Goal: Transaction & Acquisition: Purchase product/service

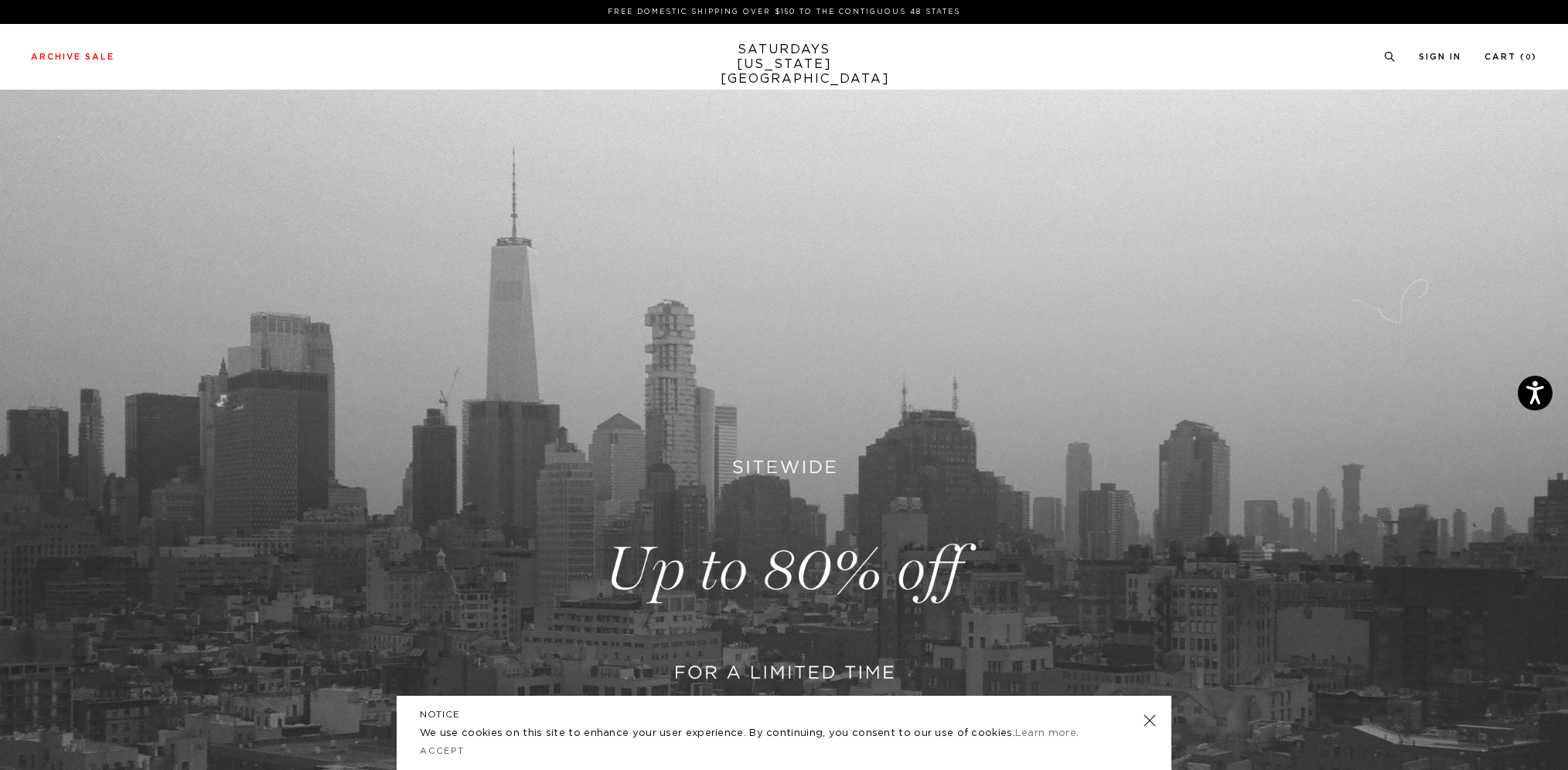
click at [1158, 723] on link at bounding box center [1150, 720] width 22 height 22
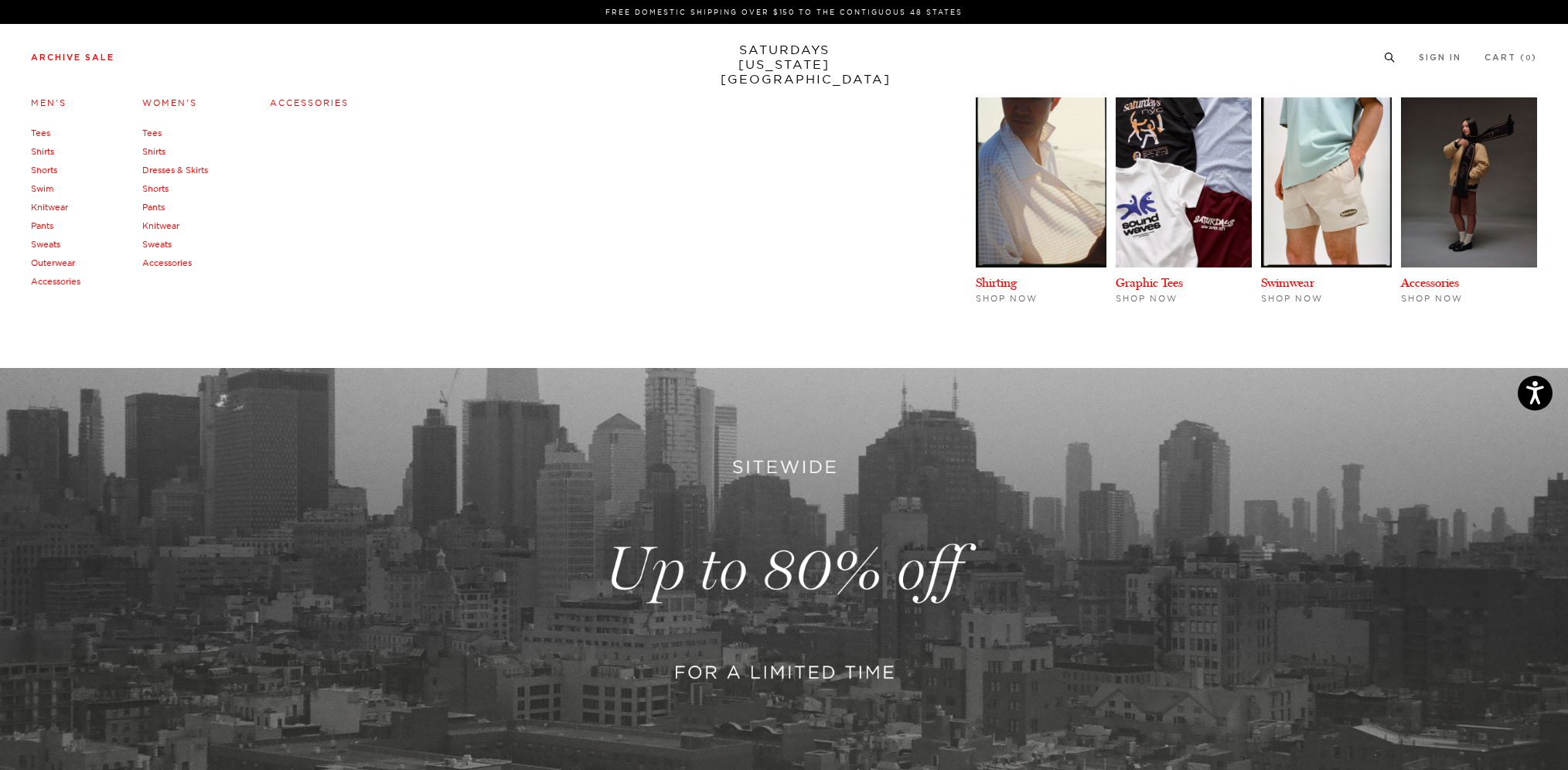
click at [50, 102] on link "Men's" at bounding box center [49, 102] width 35 height 11
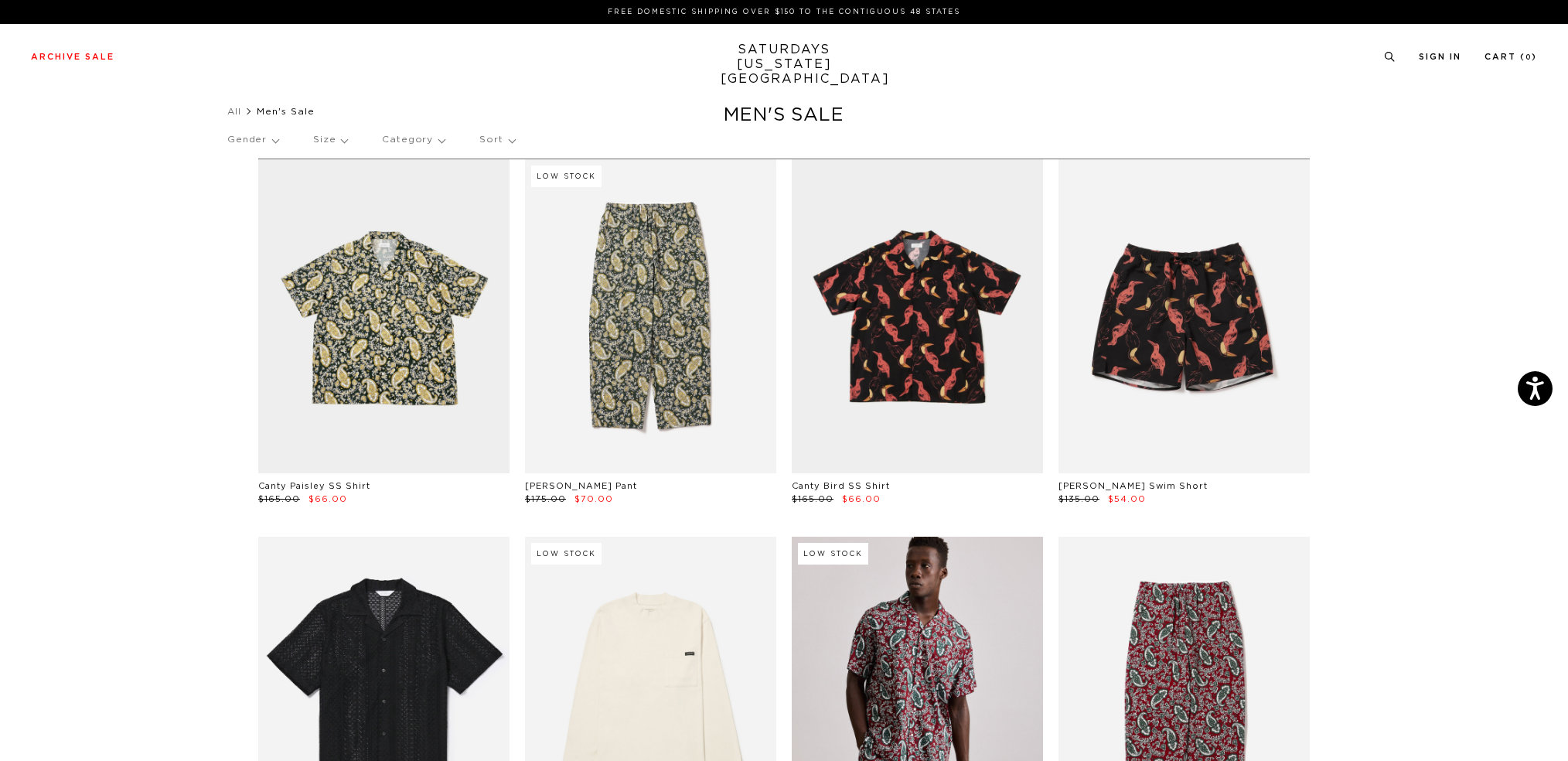
click at [509, 148] on p "Sort" at bounding box center [497, 140] width 35 height 35
click at [519, 234] on p "Price (Lowest-highest)" at bounding box center [533, 233] width 119 height 21
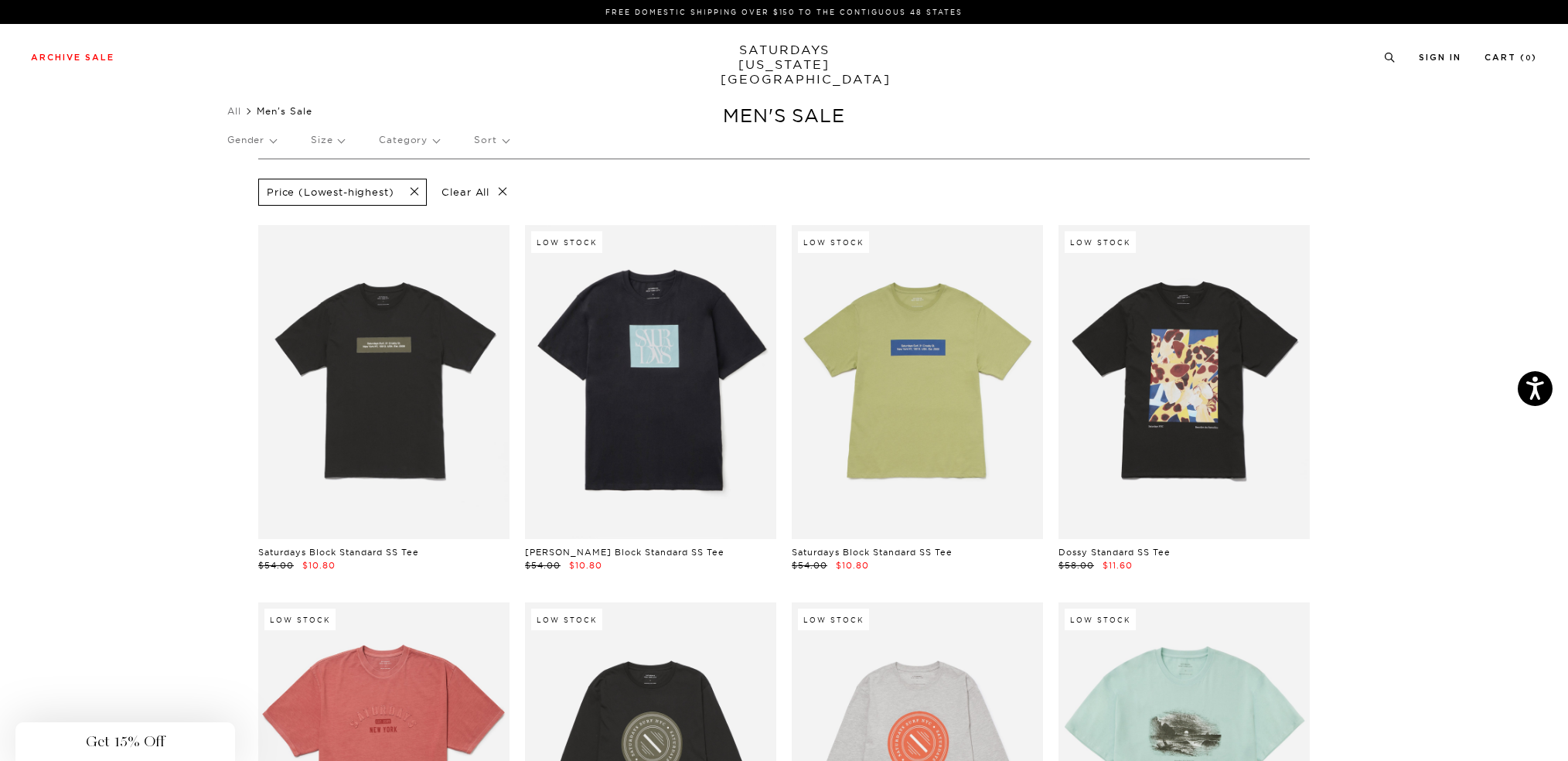
click at [665, 146] on div "Close dialog Be the first to know. Subscribe to emails and receive 15% off your…" at bounding box center [784, 380] width 1568 height 761
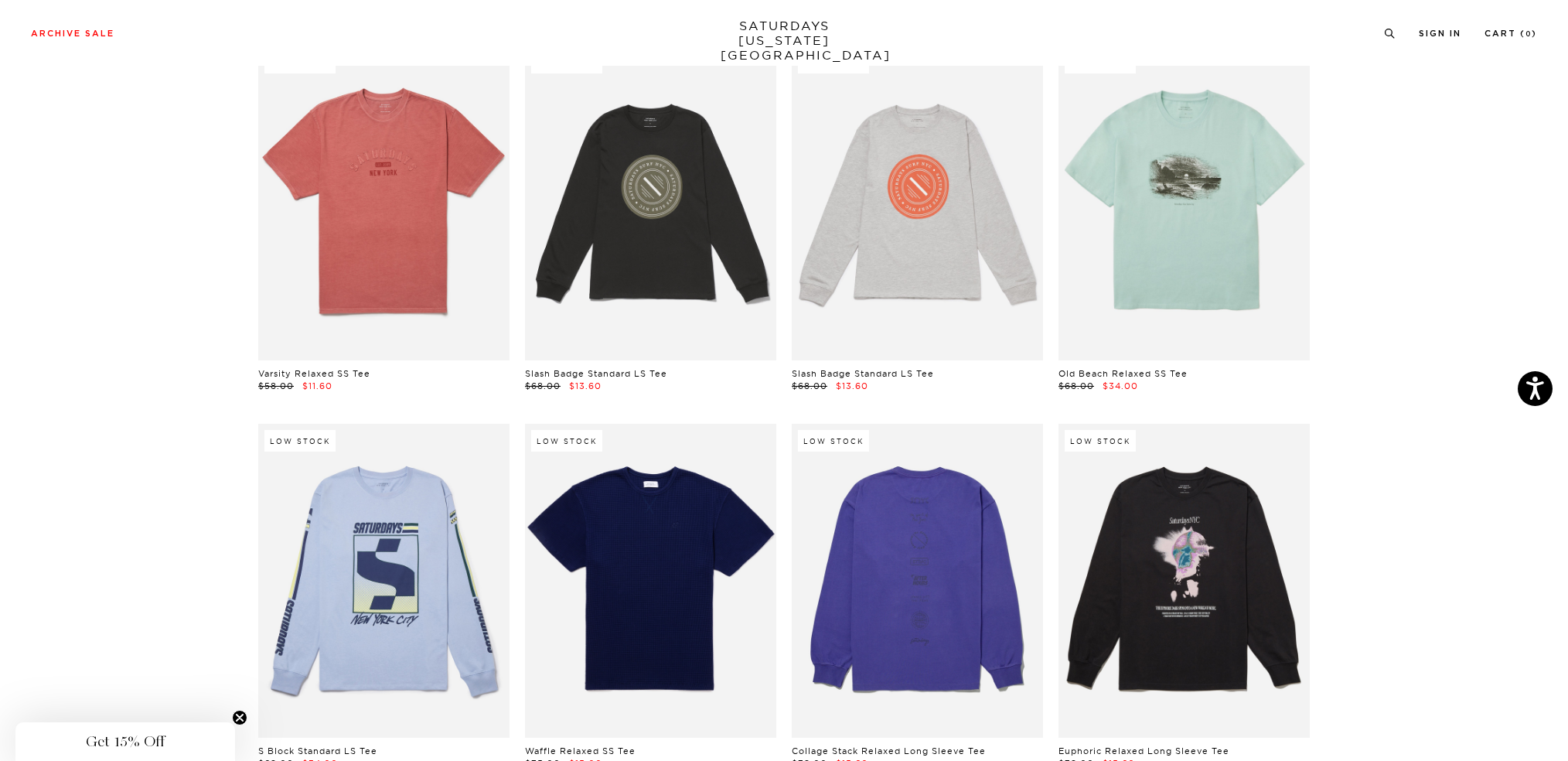
scroll to position [1082, 0]
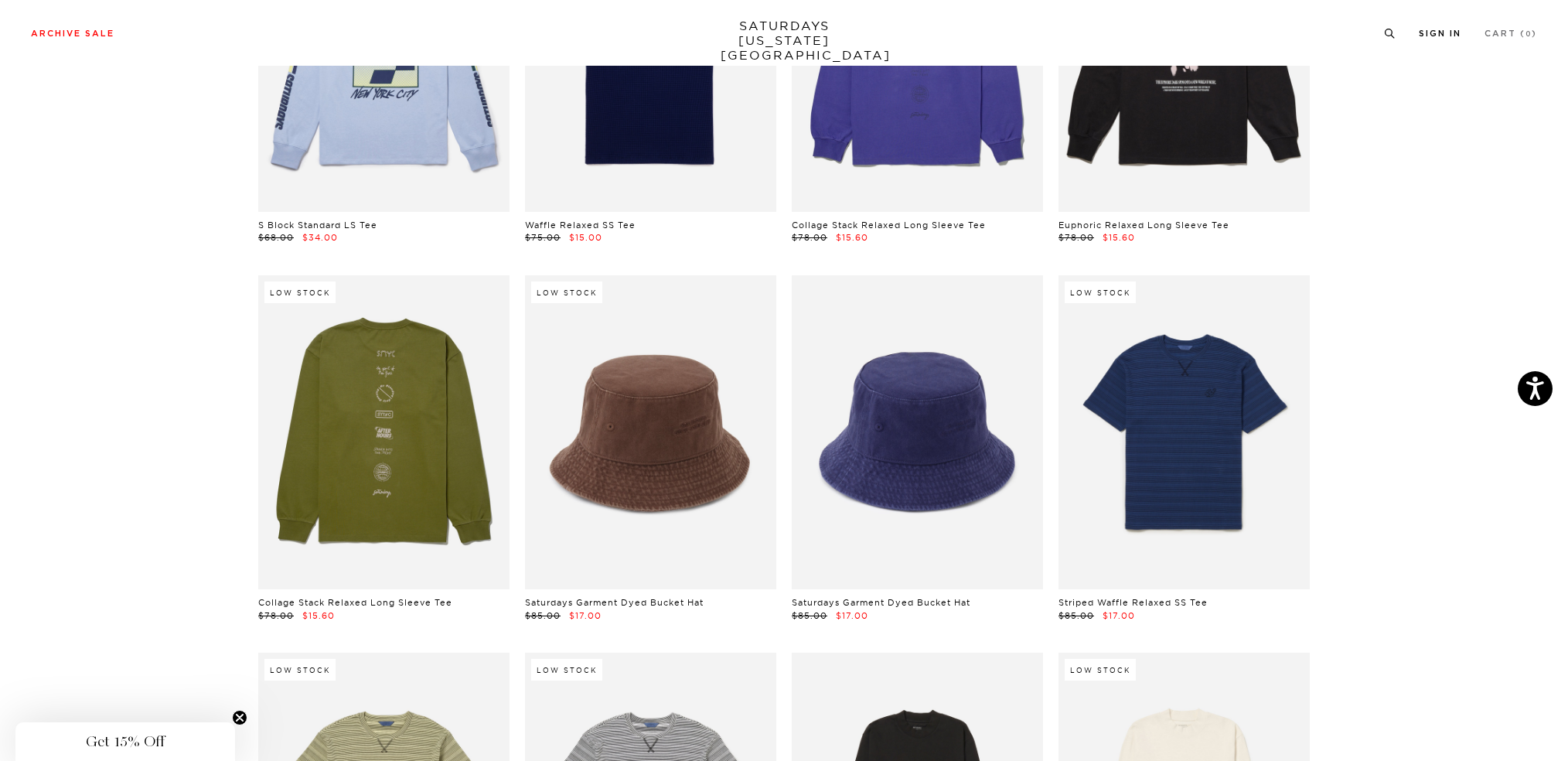
click at [1447, 26] on li "Sign In" at bounding box center [1440, 32] width 42 height 14
click at [1441, 35] on link "Sign In" at bounding box center [1440, 33] width 42 height 9
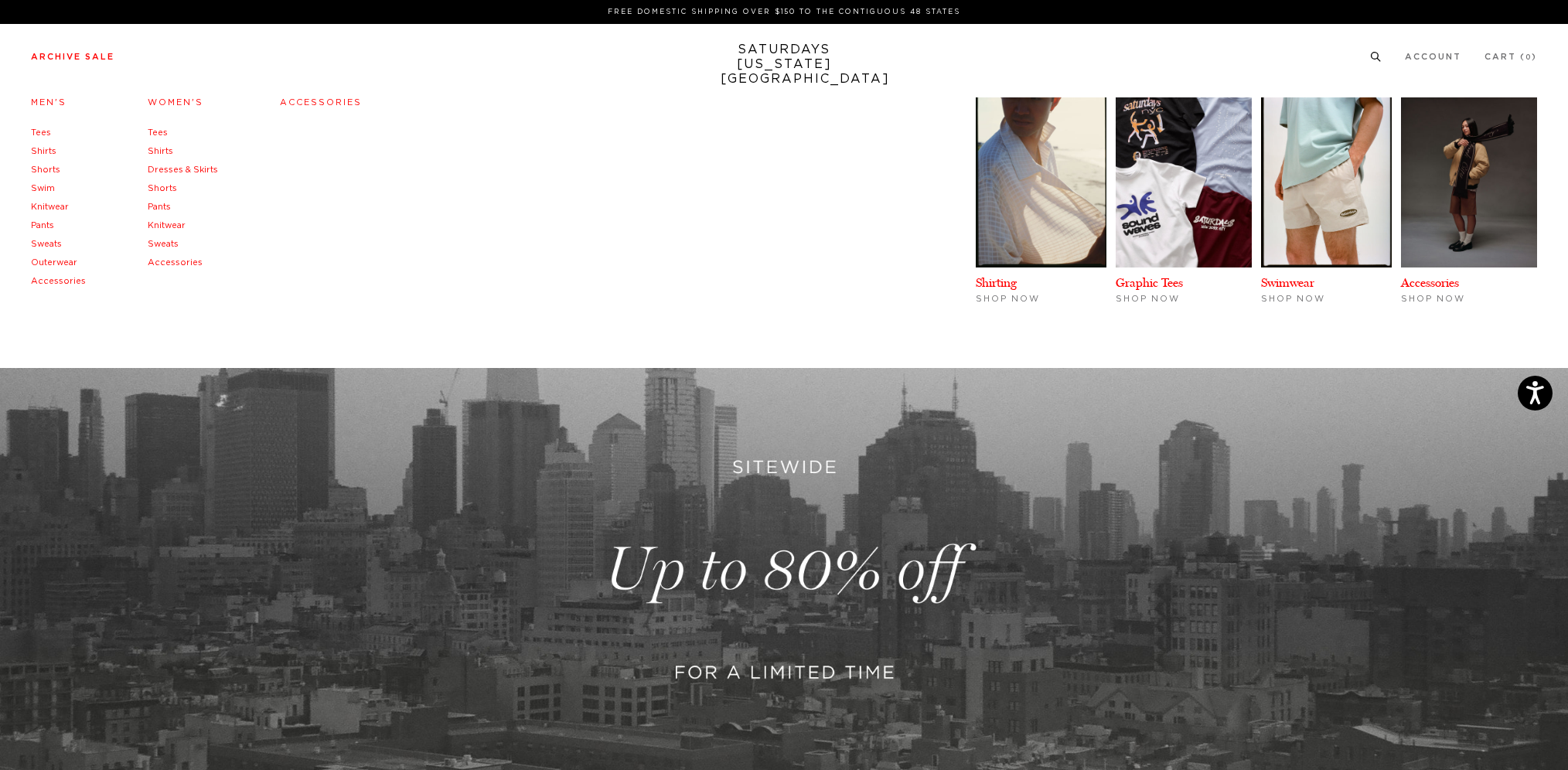
click at [47, 57] on link "Archive Sale" at bounding box center [73, 57] width 83 height 9
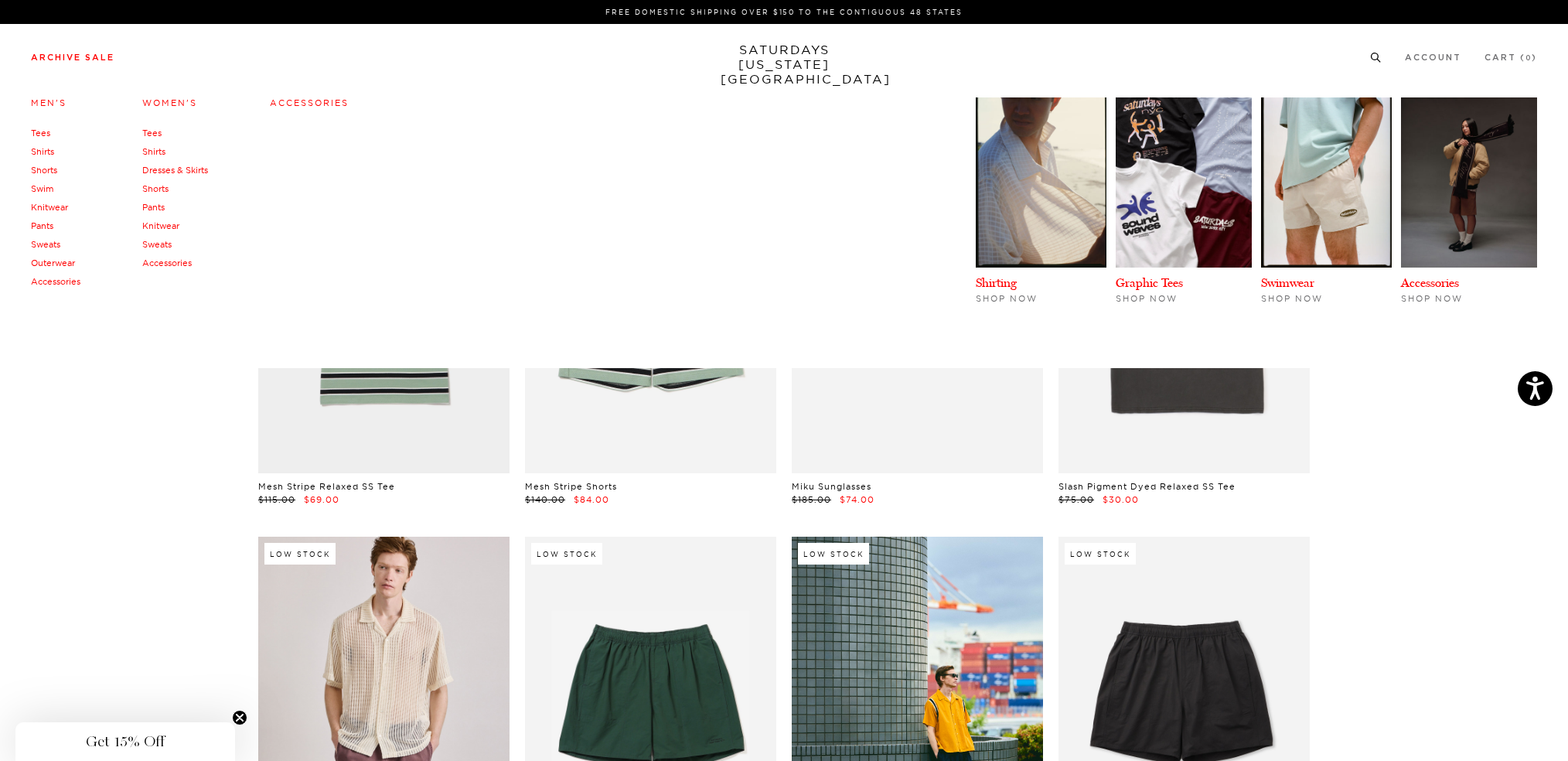
click at [45, 105] on link "Men's" at bounding box center [49, 102] width 35 height 11
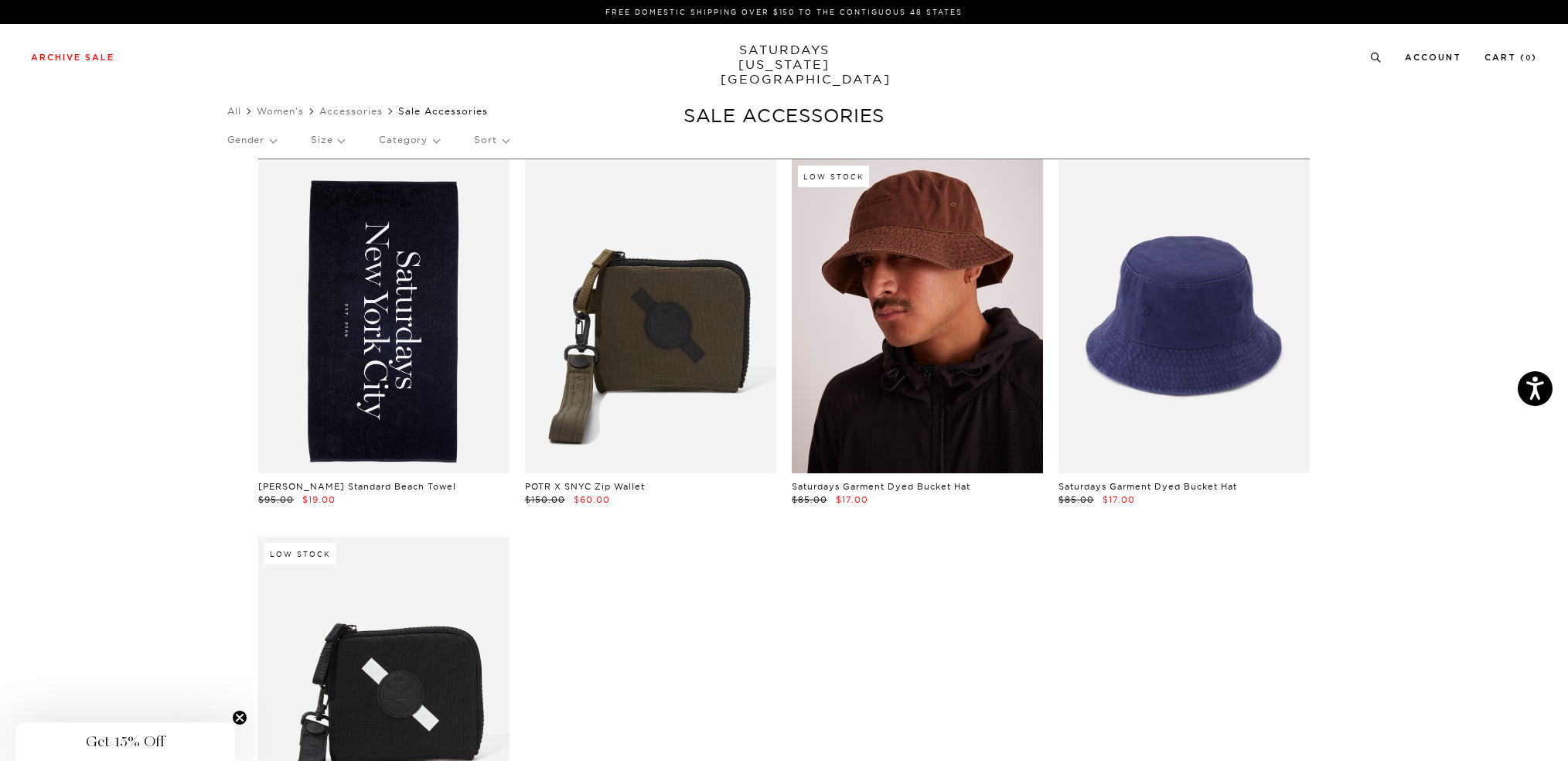
click at [887, 351] on link at bounding box center [917, 316] width 251 height 313
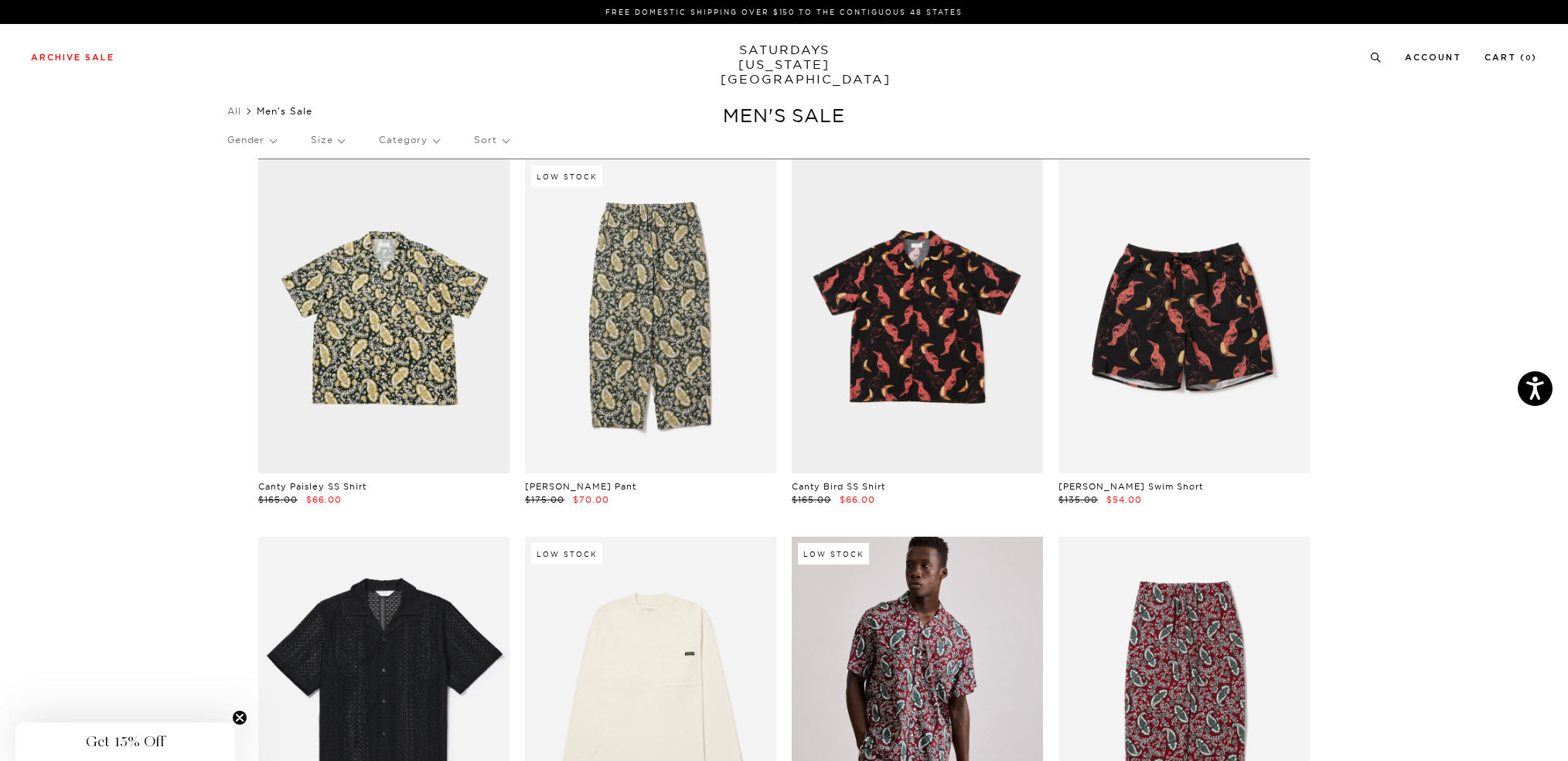
click at [760, 71] on link "SATURDAYS NEW YORK CITY" at bounding box center [785, 64] width 127 height 44
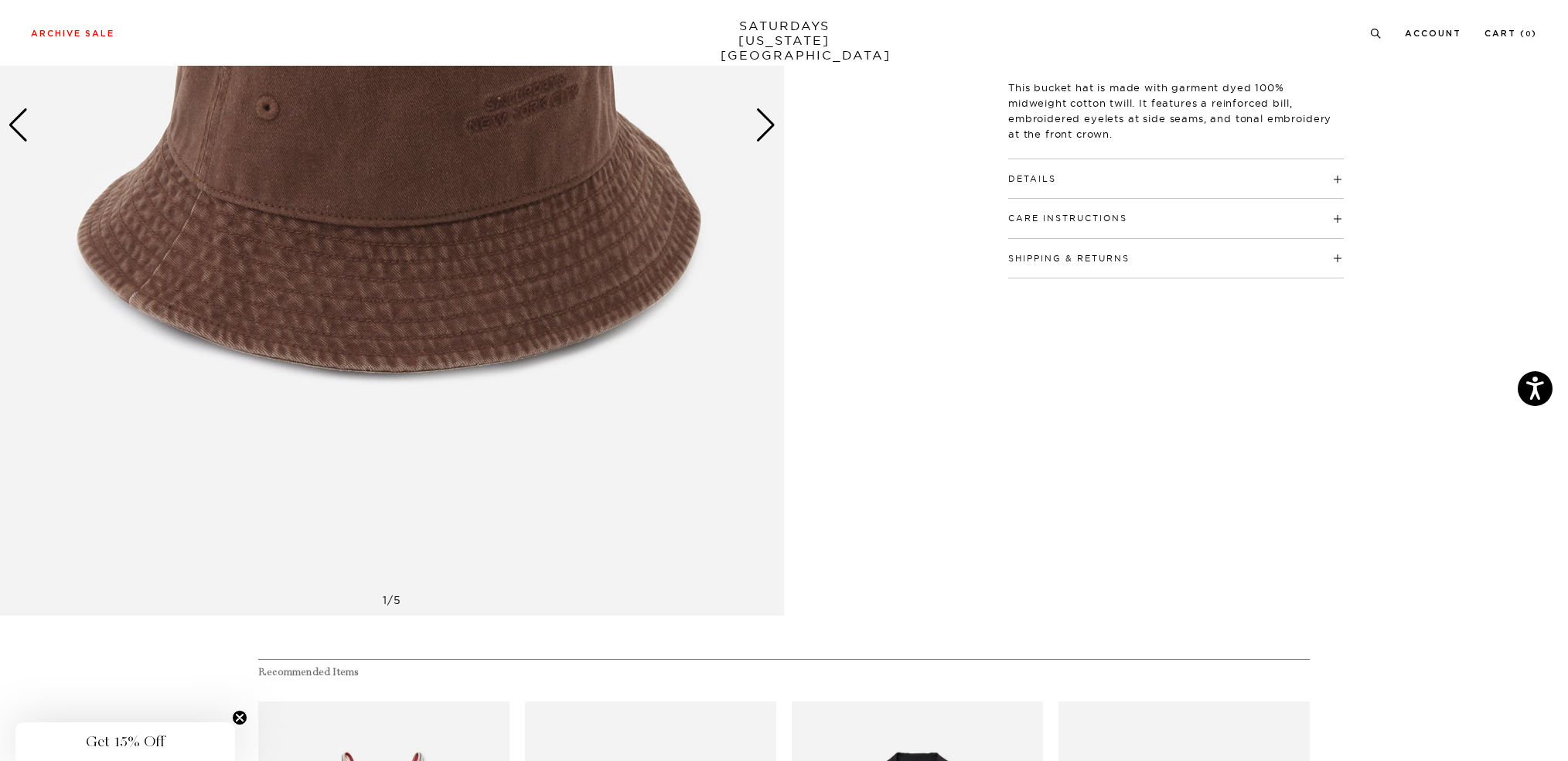
scroll to position [361, 0]
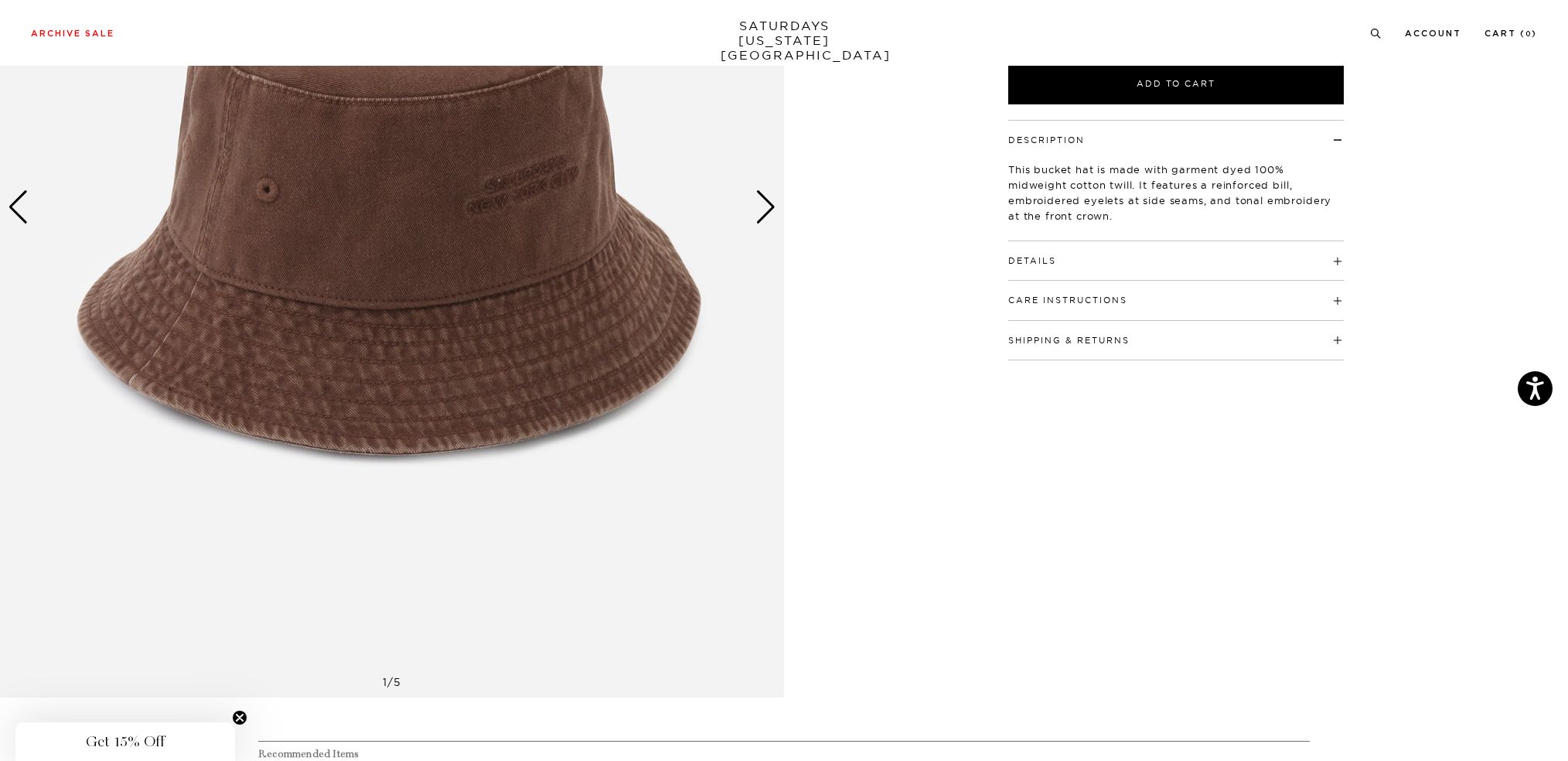
click at [765, 198] on div "Next slide" at bounding box center [765, 207] width 21 height 34
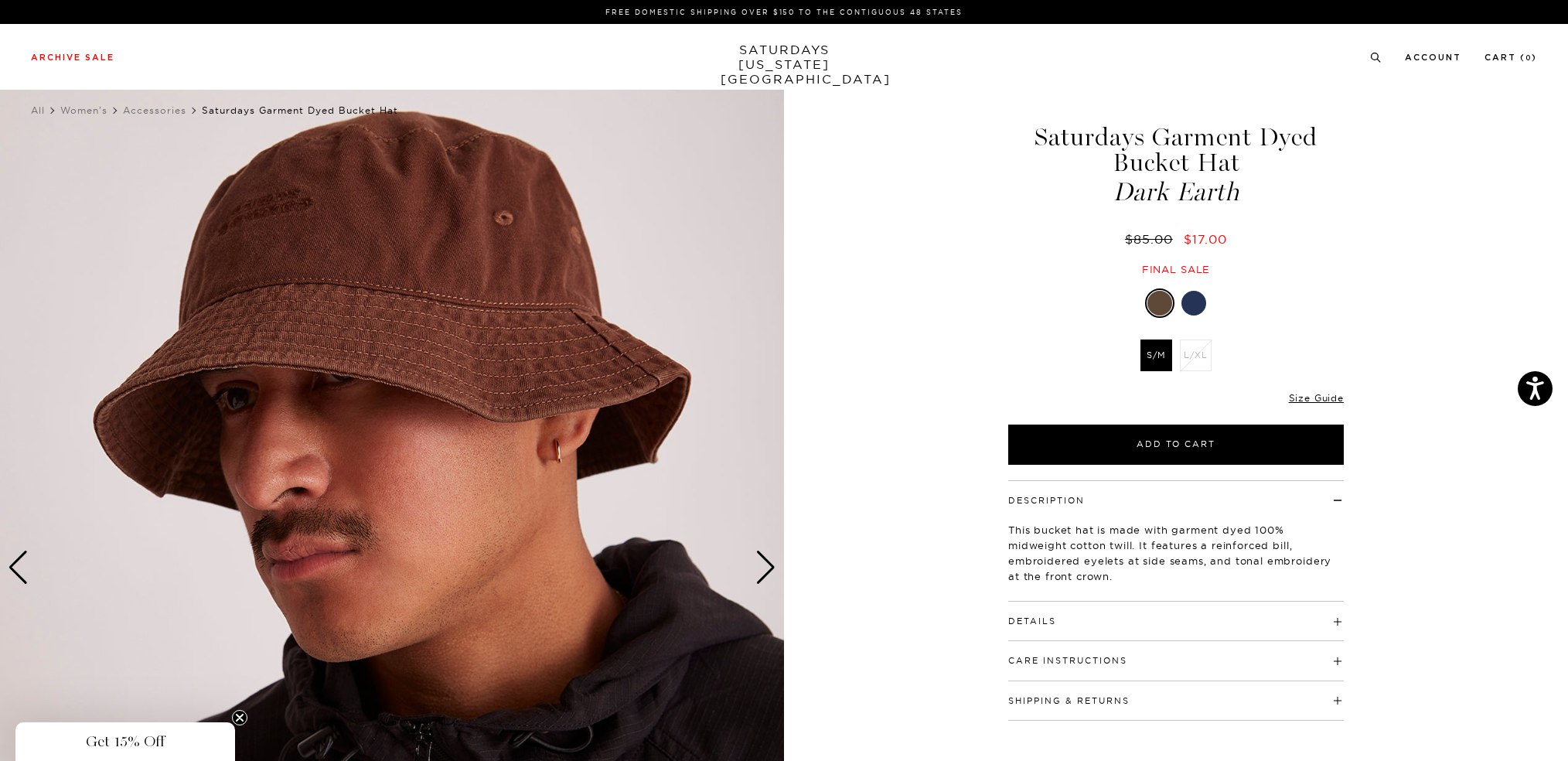
scroll to position [0, 0]
click at [775, 578] on div "Next slide" at bounding box center [765, 568] width 21 height 34
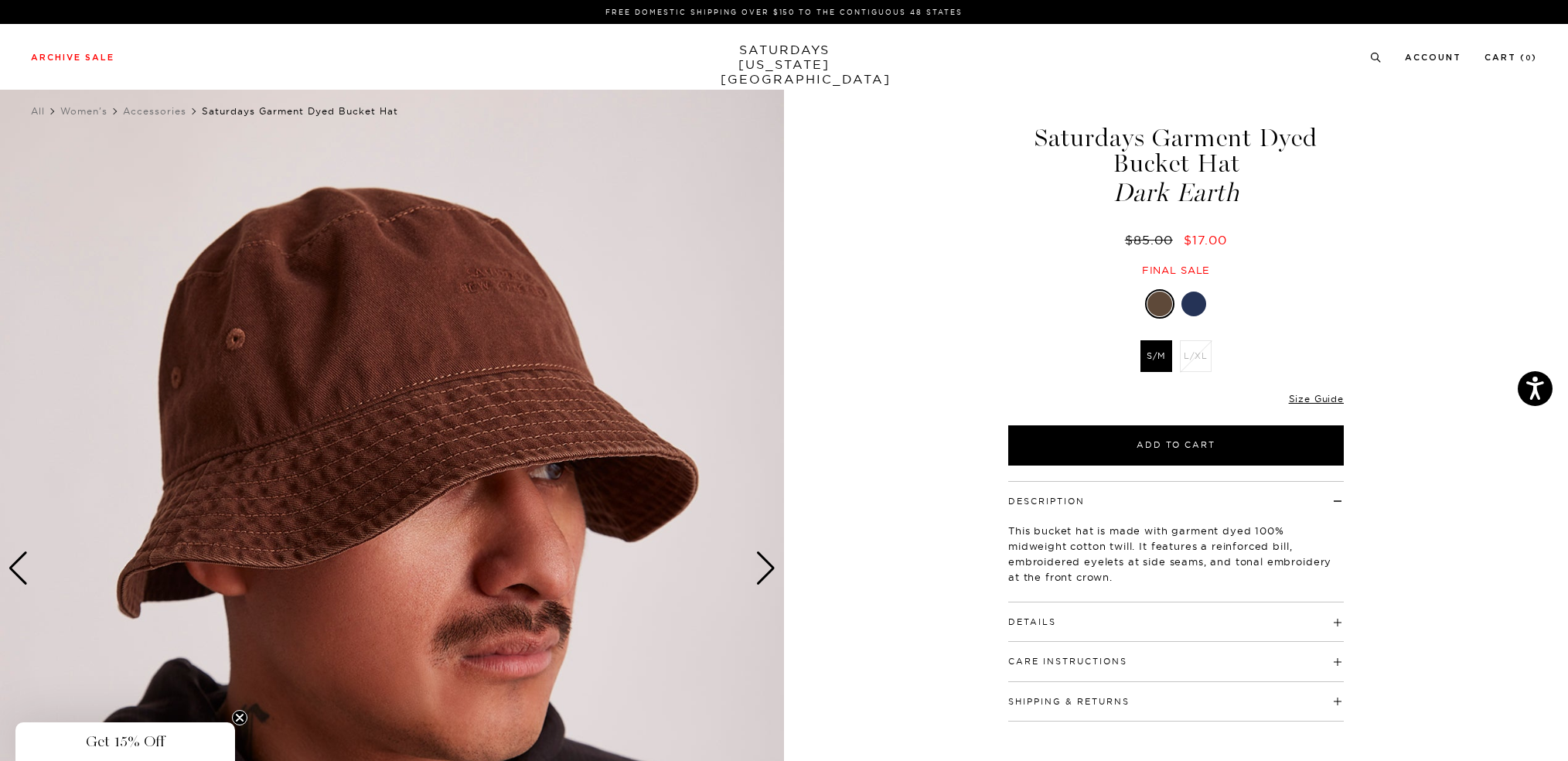
click at [1198, 300] on div at bounding box center [1194, 304] width 24 height 24
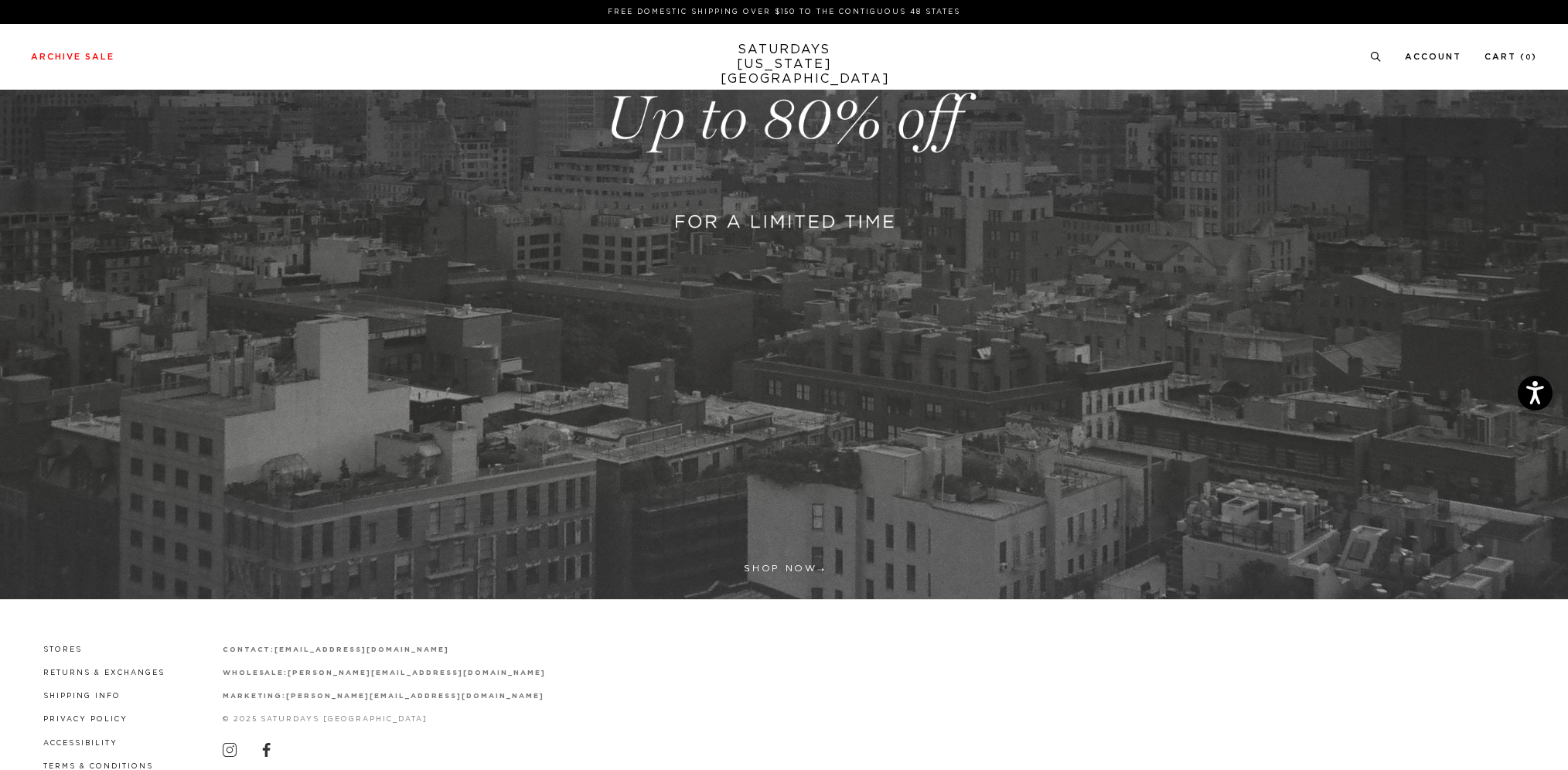
scroll to position [541, 0]
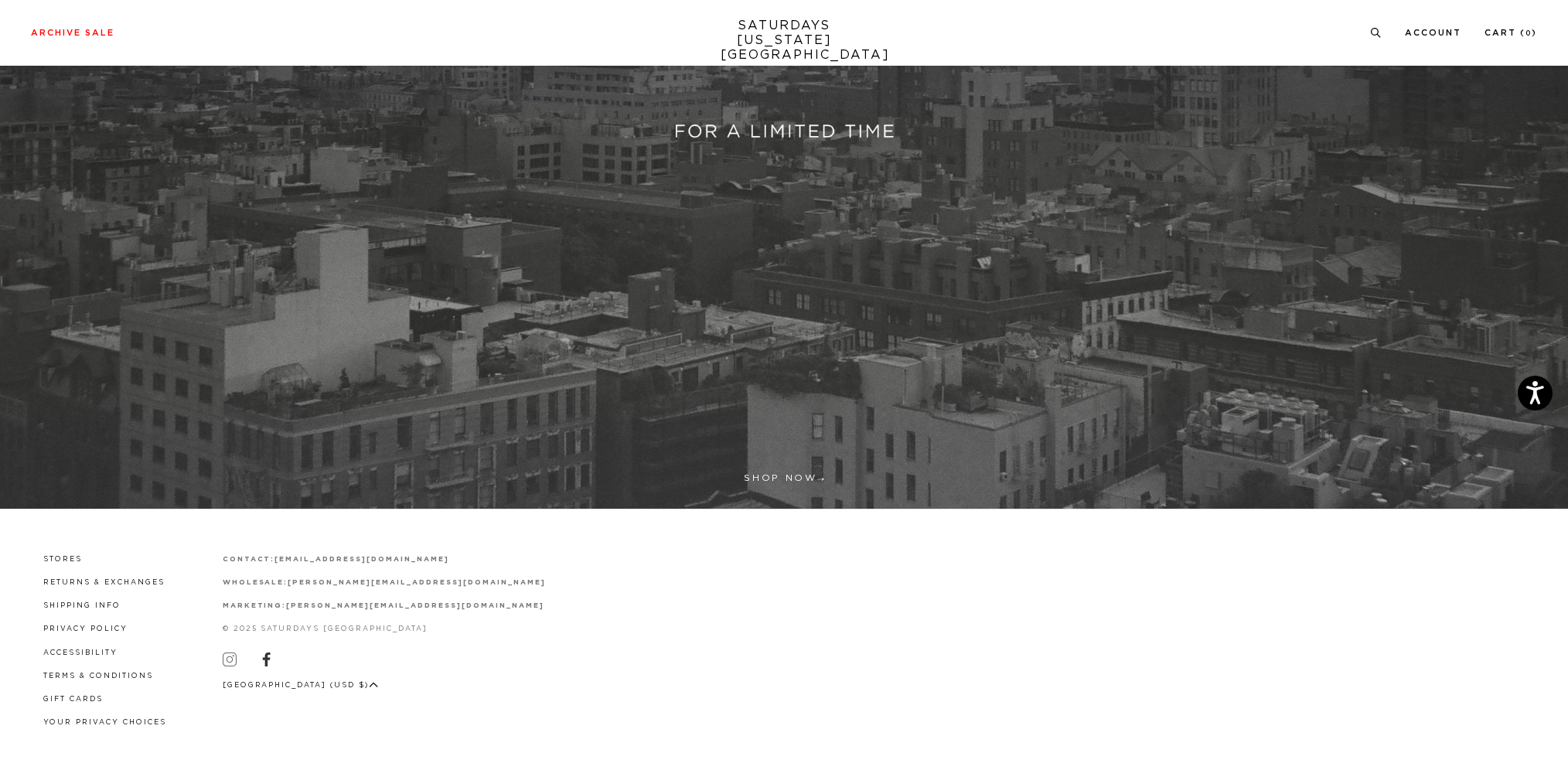
click at [229, 657] on icon at bounding box center [229, 659] width 14 height 14
click at [760, 486] on link at bounding box center [784, 28] width 1568 height 960
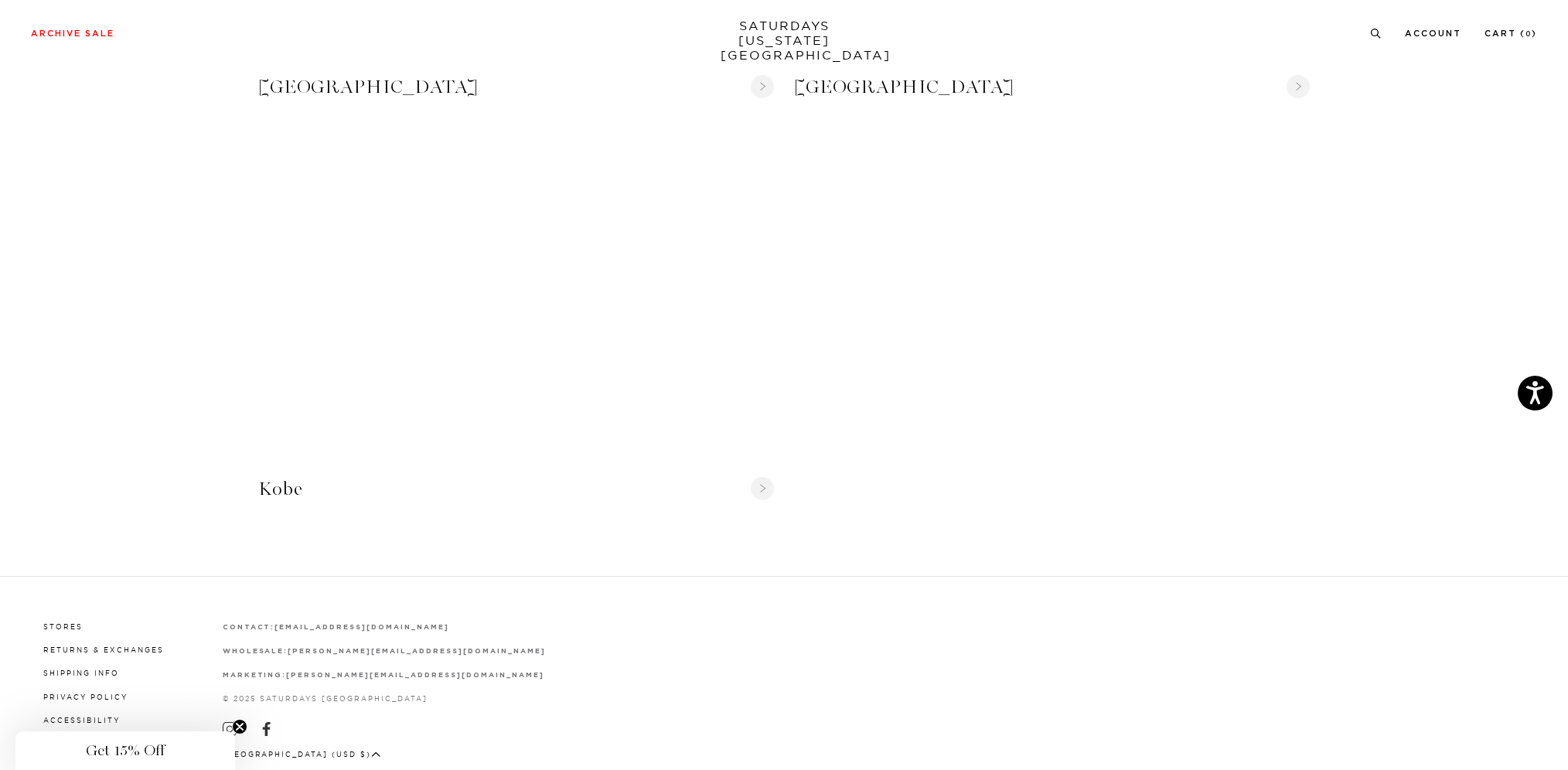
scroll to position [1623, 0]
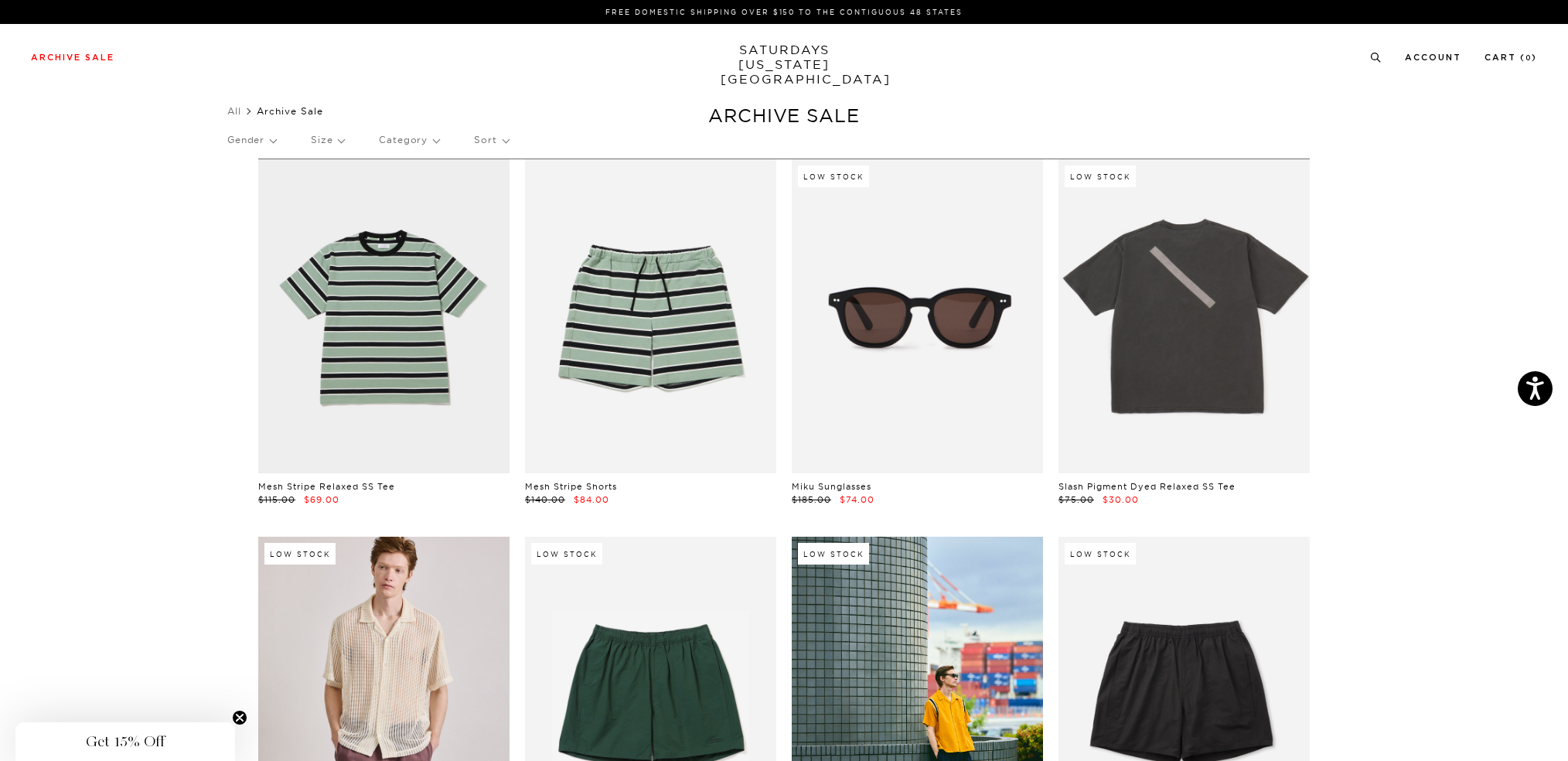
click at [251, 137] on p "Gender" at bounding box center [252, 140] width 49 height 35
click at [258, 191] on p "Mens" at bounding box center [273, 193] width 93 height 21
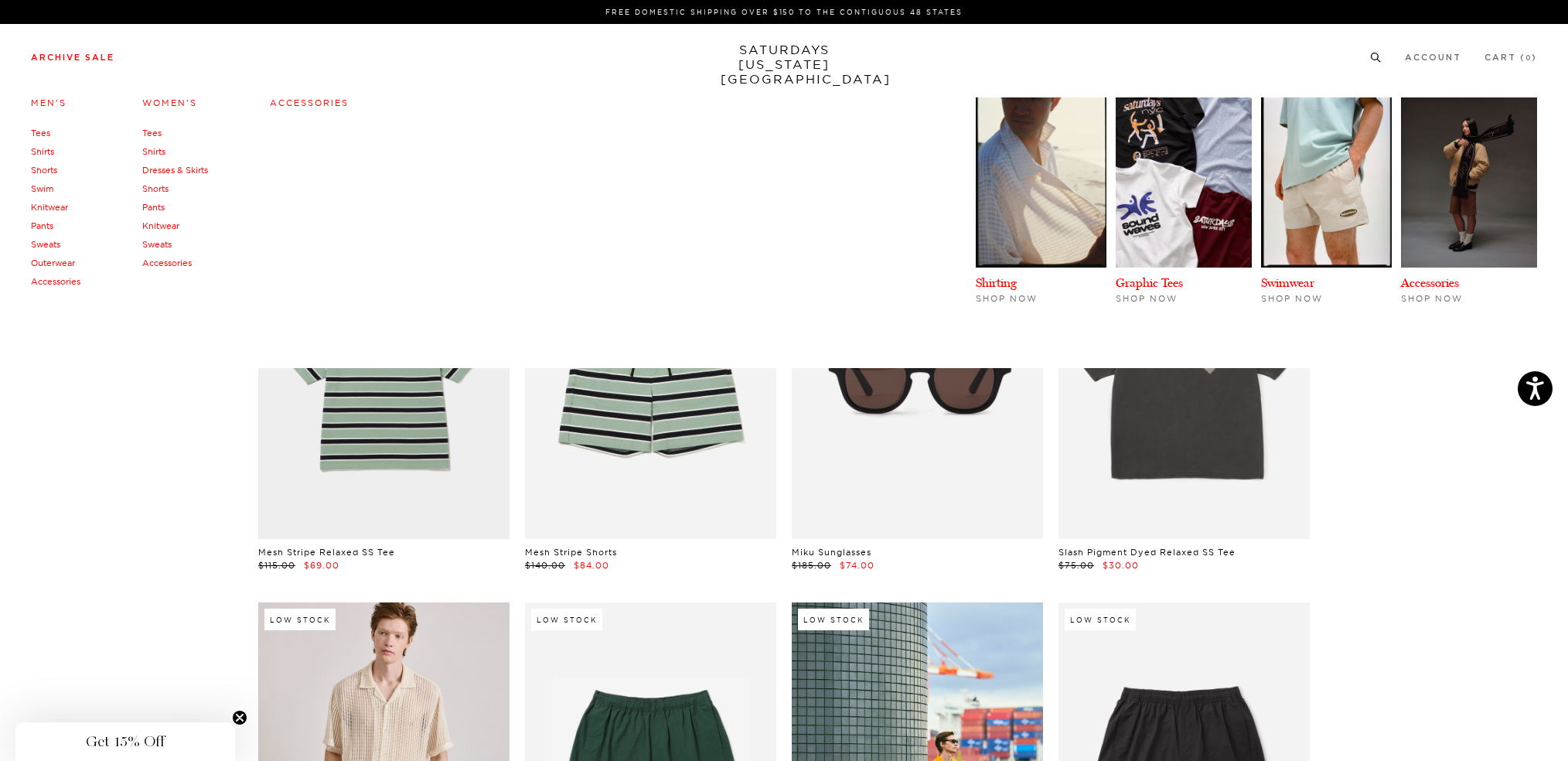
click at [39, 98] on h4 "Men's" at bounding box center [56, 103] width 50 height 21
click at [39, 104] on link "Men's" at bounding box center [49, 102] width 35 height 11
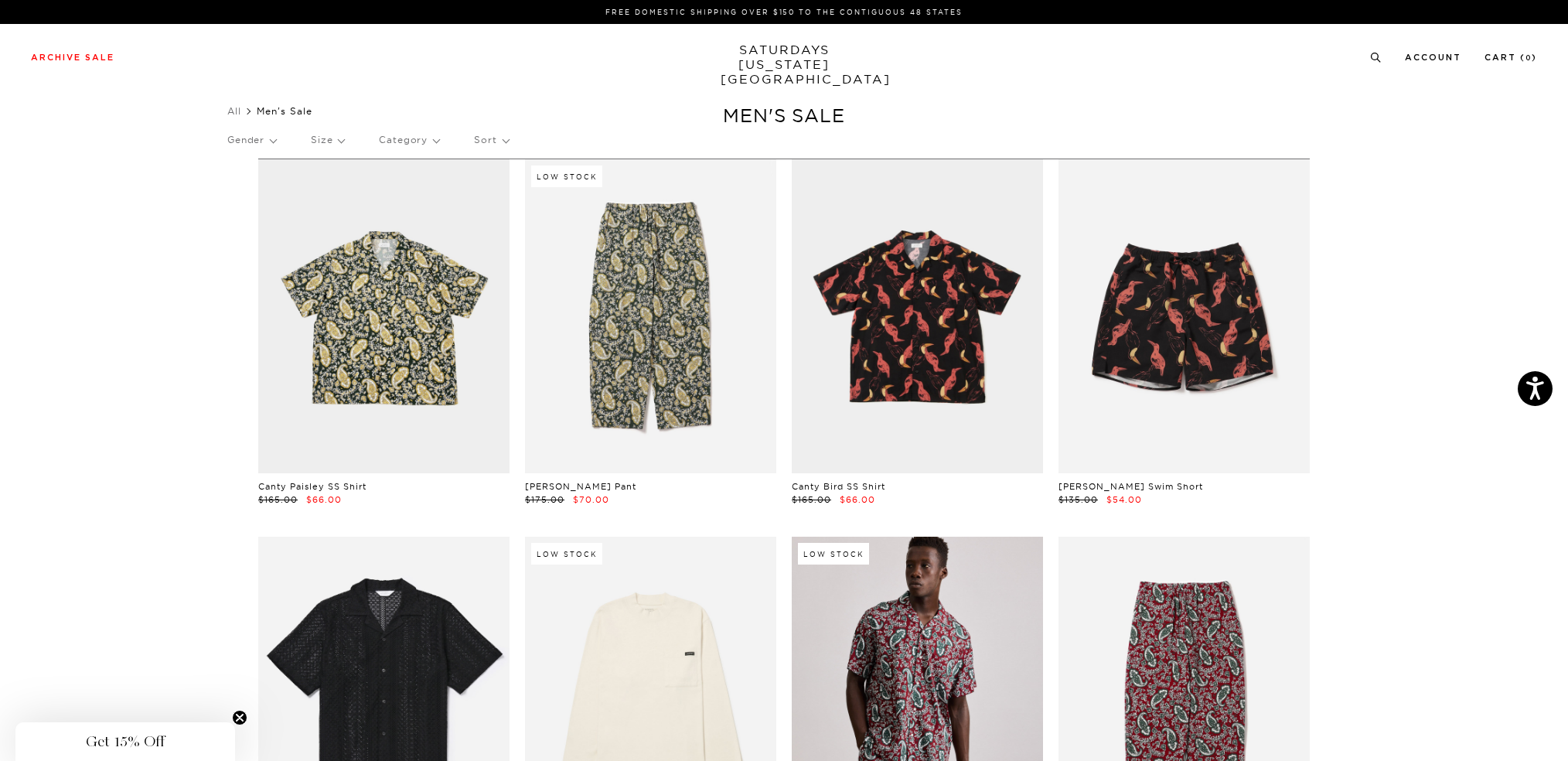
click at [475, 145] on div "Gender Size Category Sort" at bounding box center [784, 140] width 1113 height 35
click at [496, 142] on p "Sort" at bounding box center [491, 140] width 34 height 35
click at [522, 233] on p "Price (Lowest-highest)" at bounding box center [533, 233] width 119 height 21
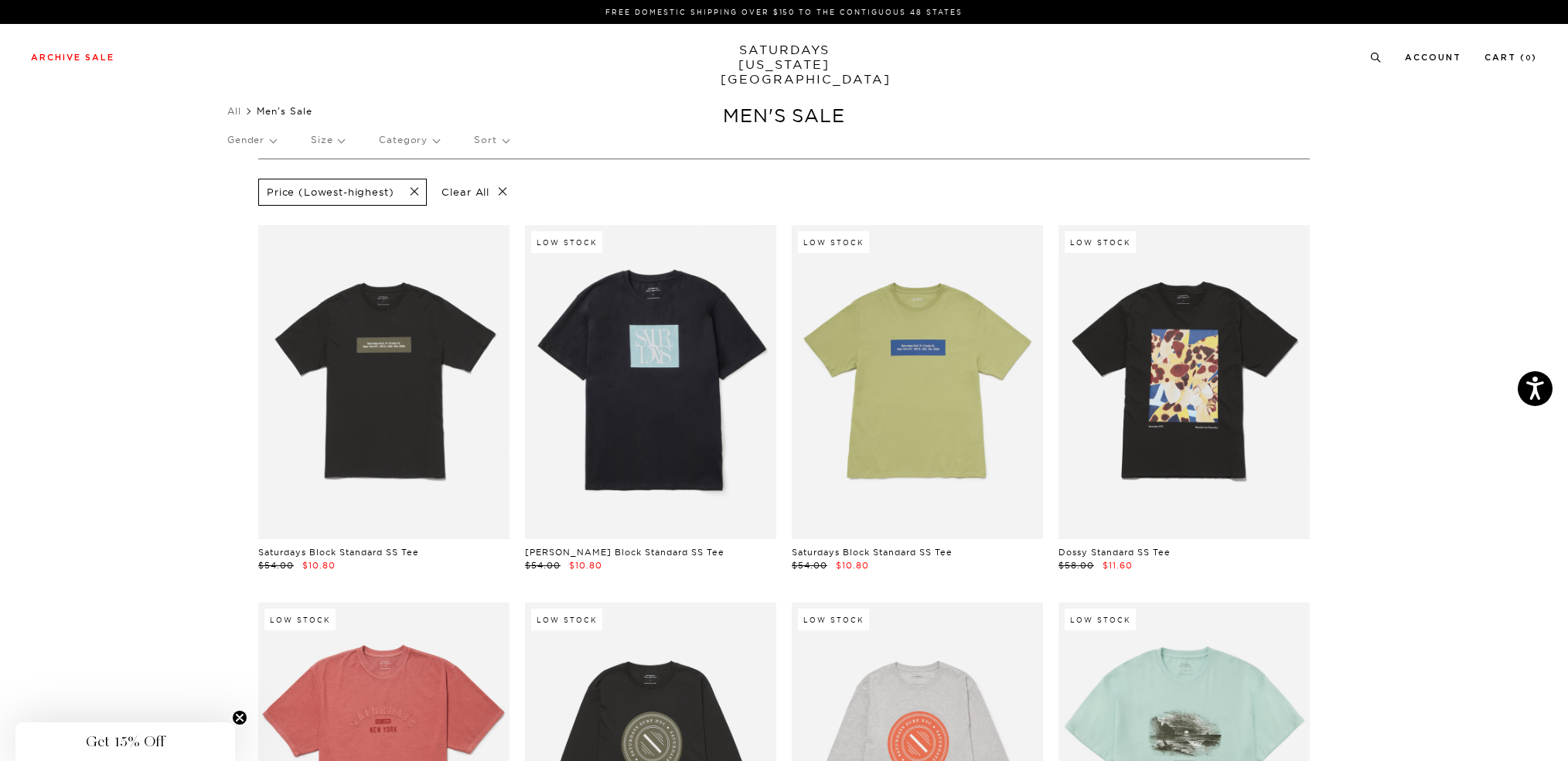
click at [336, 142] on p "Size" at bounding box center [327, 140] width 33 height 35
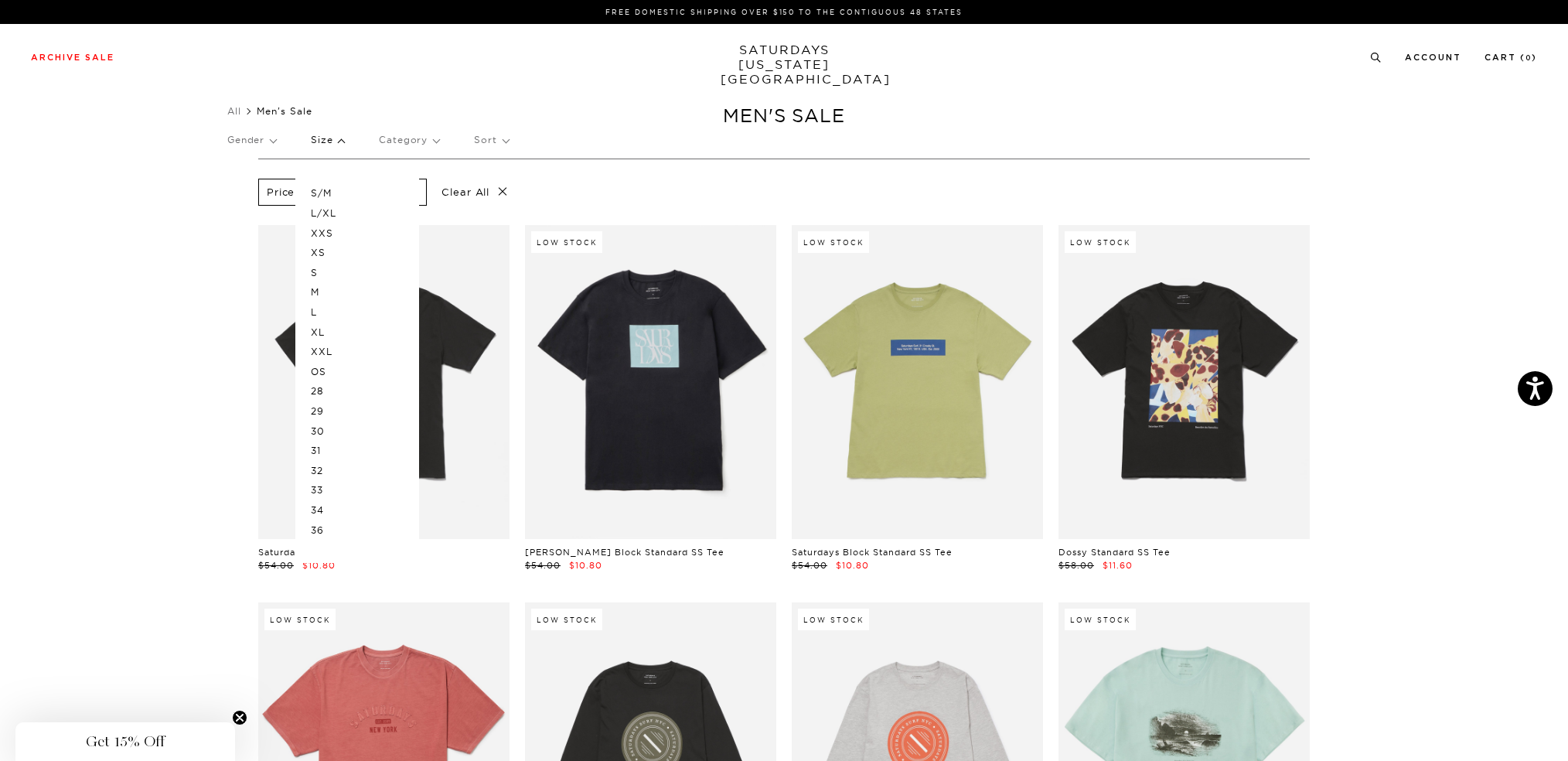
click at [321, 269] on p "S" at bounding box center [357, 272] width 93 height 21
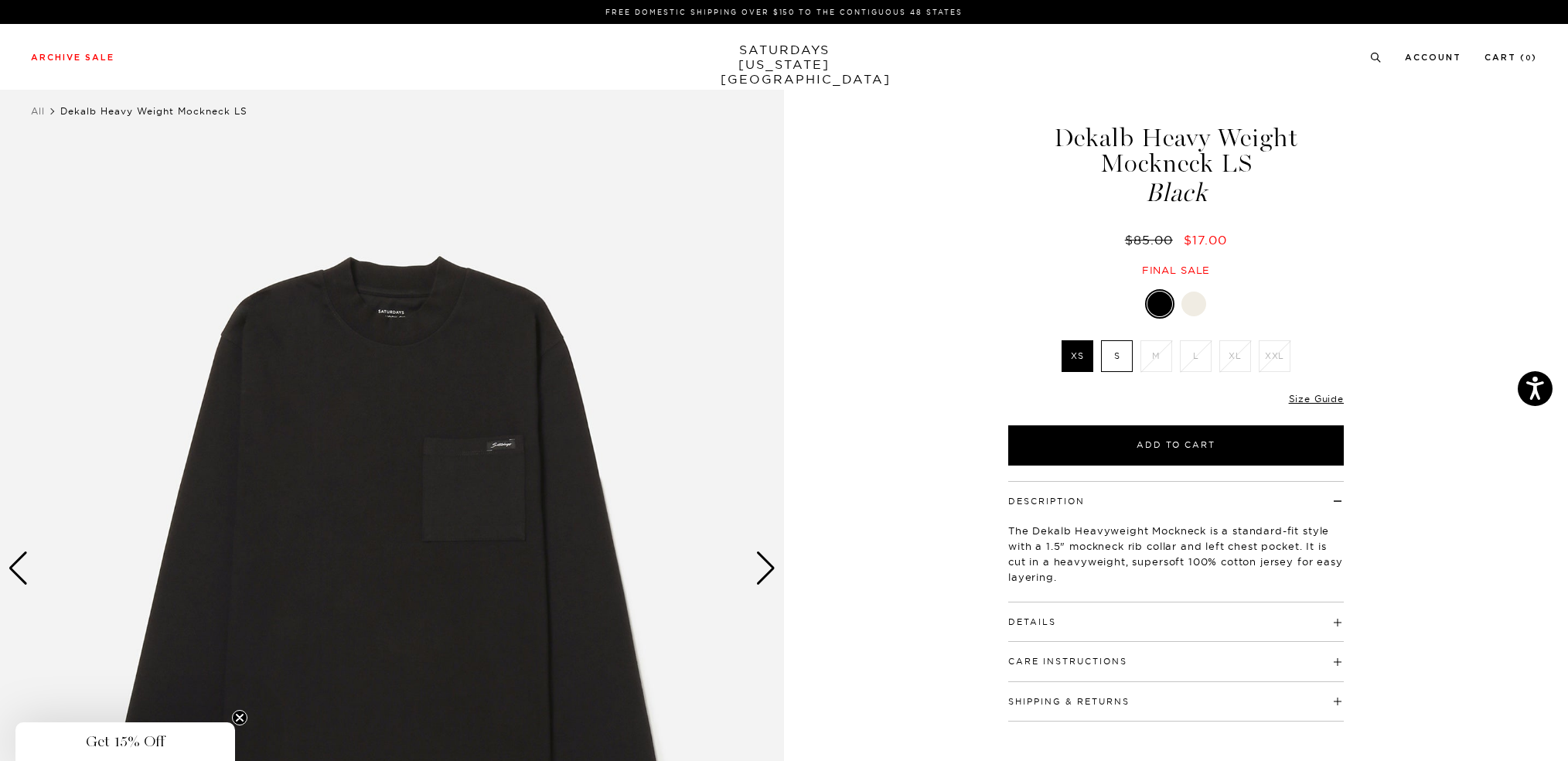
click at [1109, 357] on label "S" at bounding box center [1117, 356] width 31 height 31
click at [0, 0] on input "S" at bounding box center [0, 0] width 0 height 0
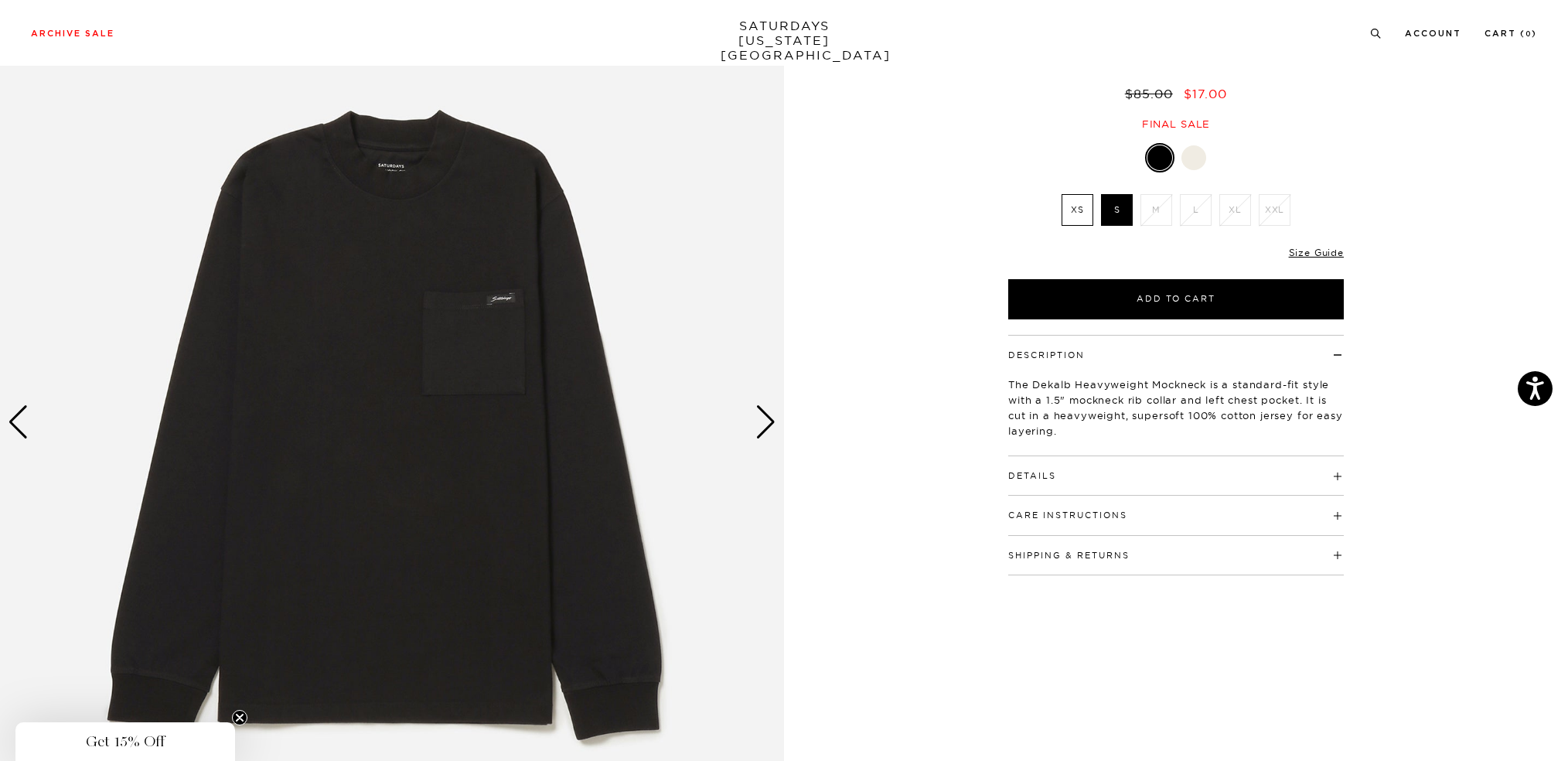
scroll to position [180, 0]
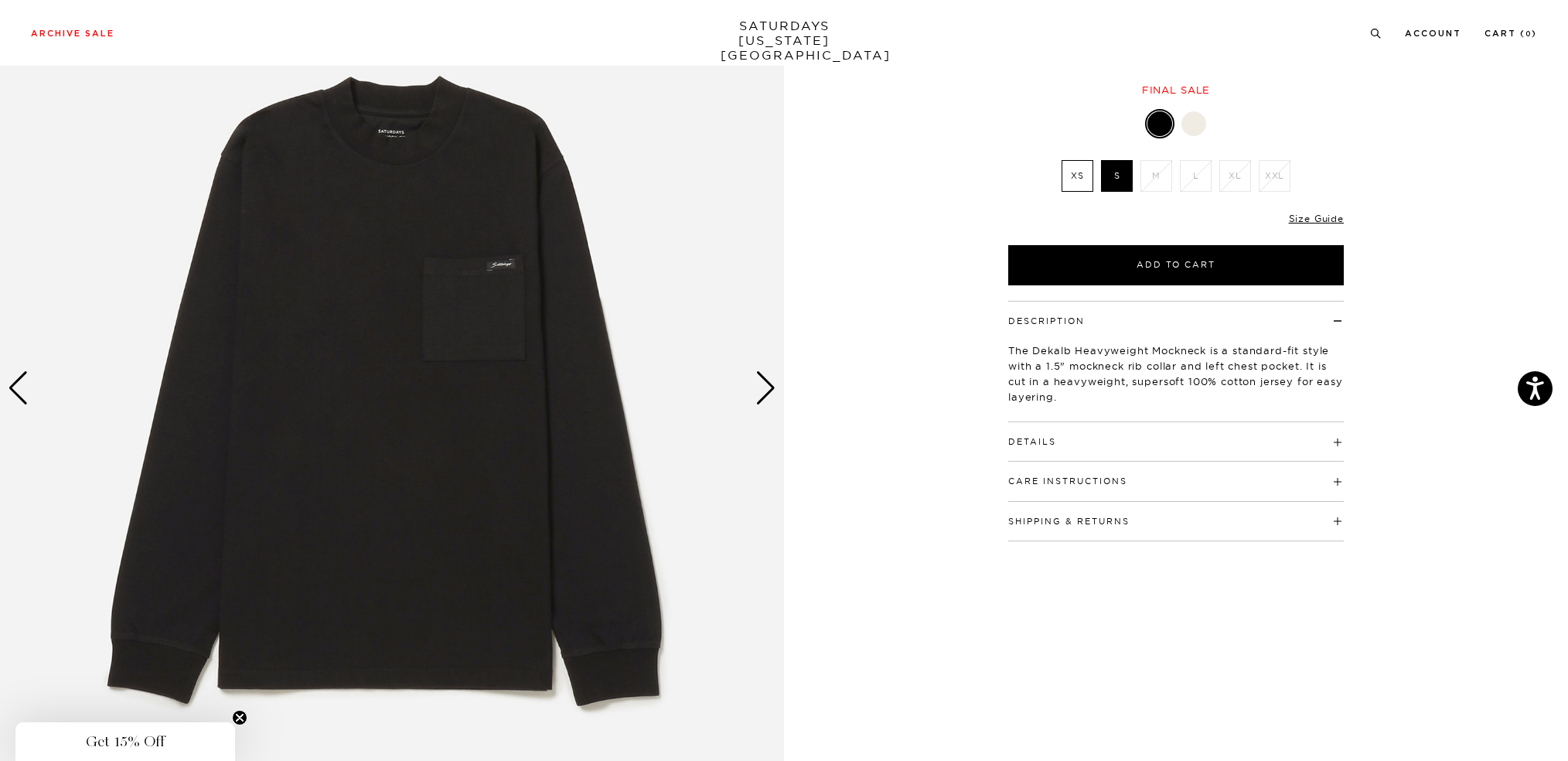
click at [781, 390] on img at bounding box center [392, 388] width 784 height 980
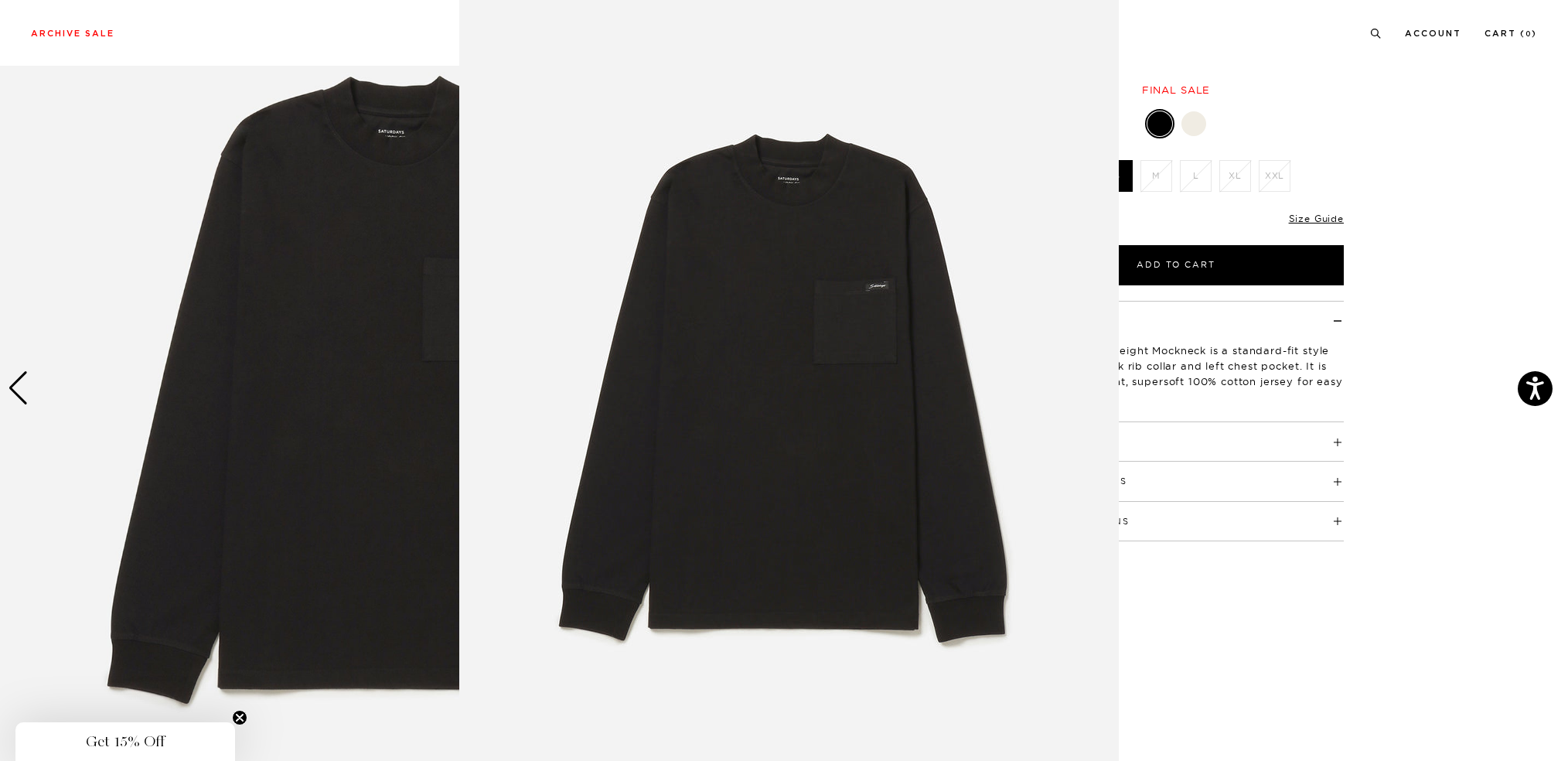
scroll to position [9, 0]
click at [584, 320] on img at bounding box center [789, 387] width 660 height 791
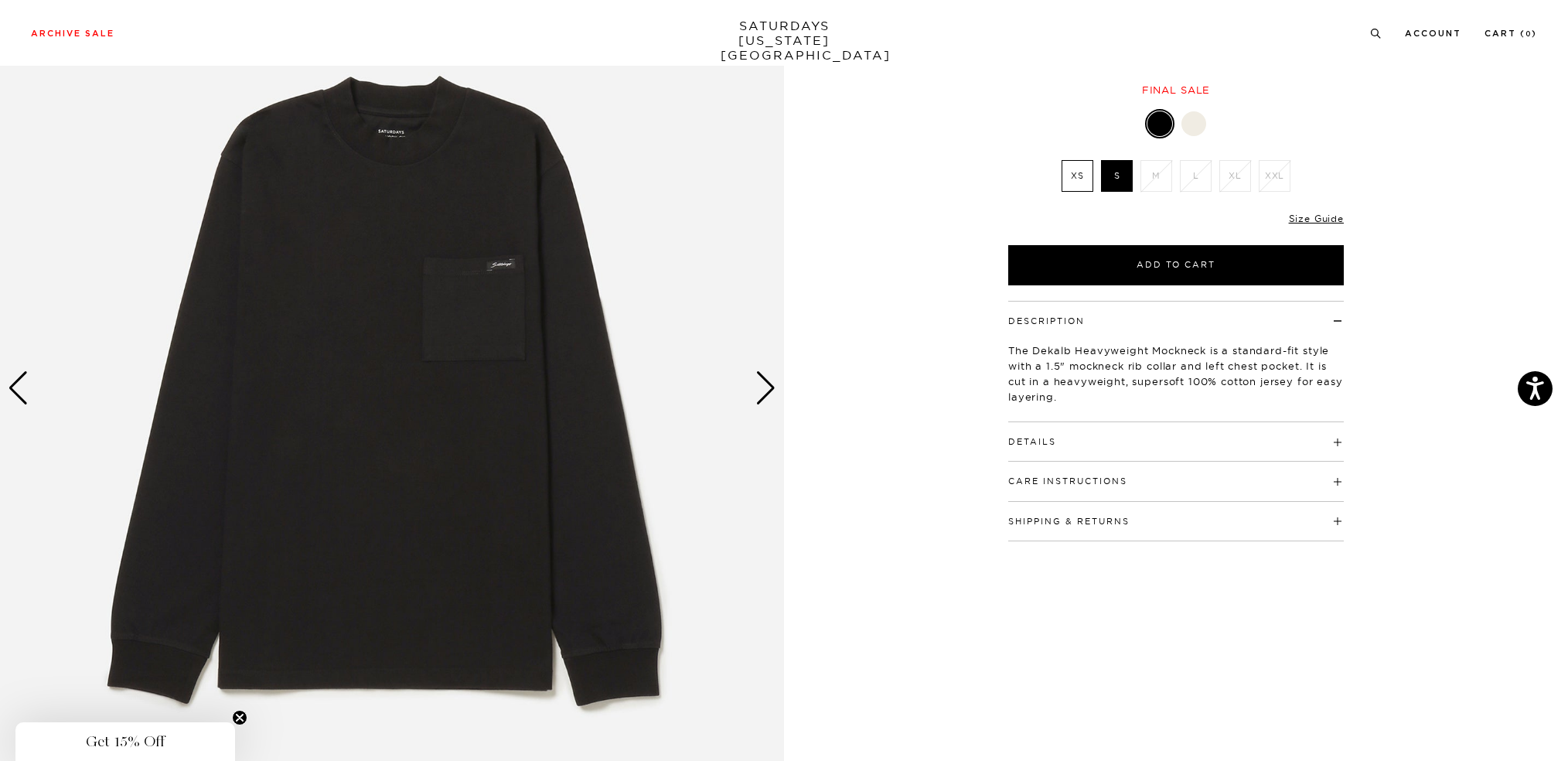
scroll to position [0, 0]
click at [766, 384] on div "Next slide" at bounding box center [765, 388] width 21 height 34
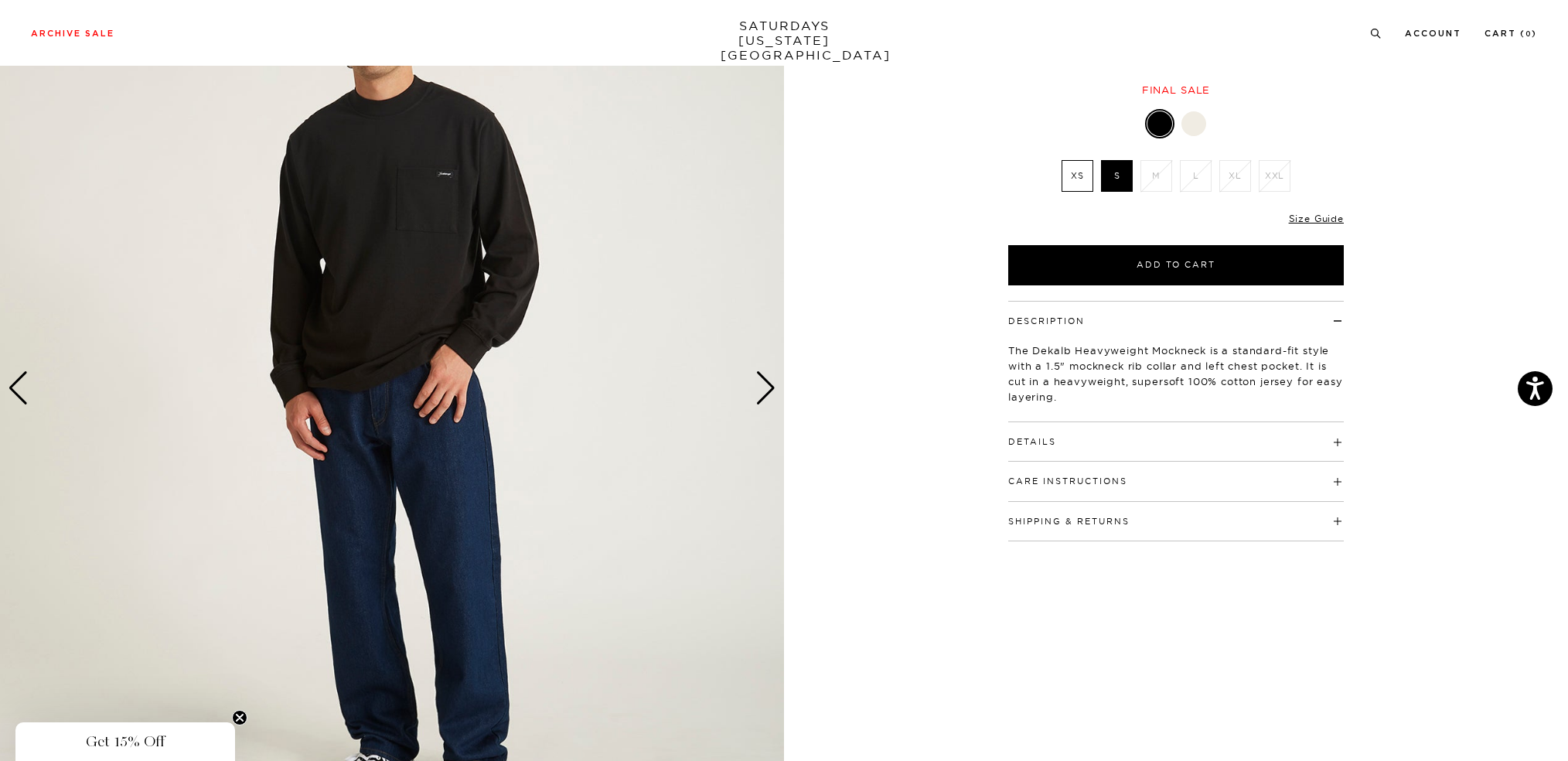
click at [766, 384] on div "Next slide" at bounding box center [765, 388] width 21 height 34
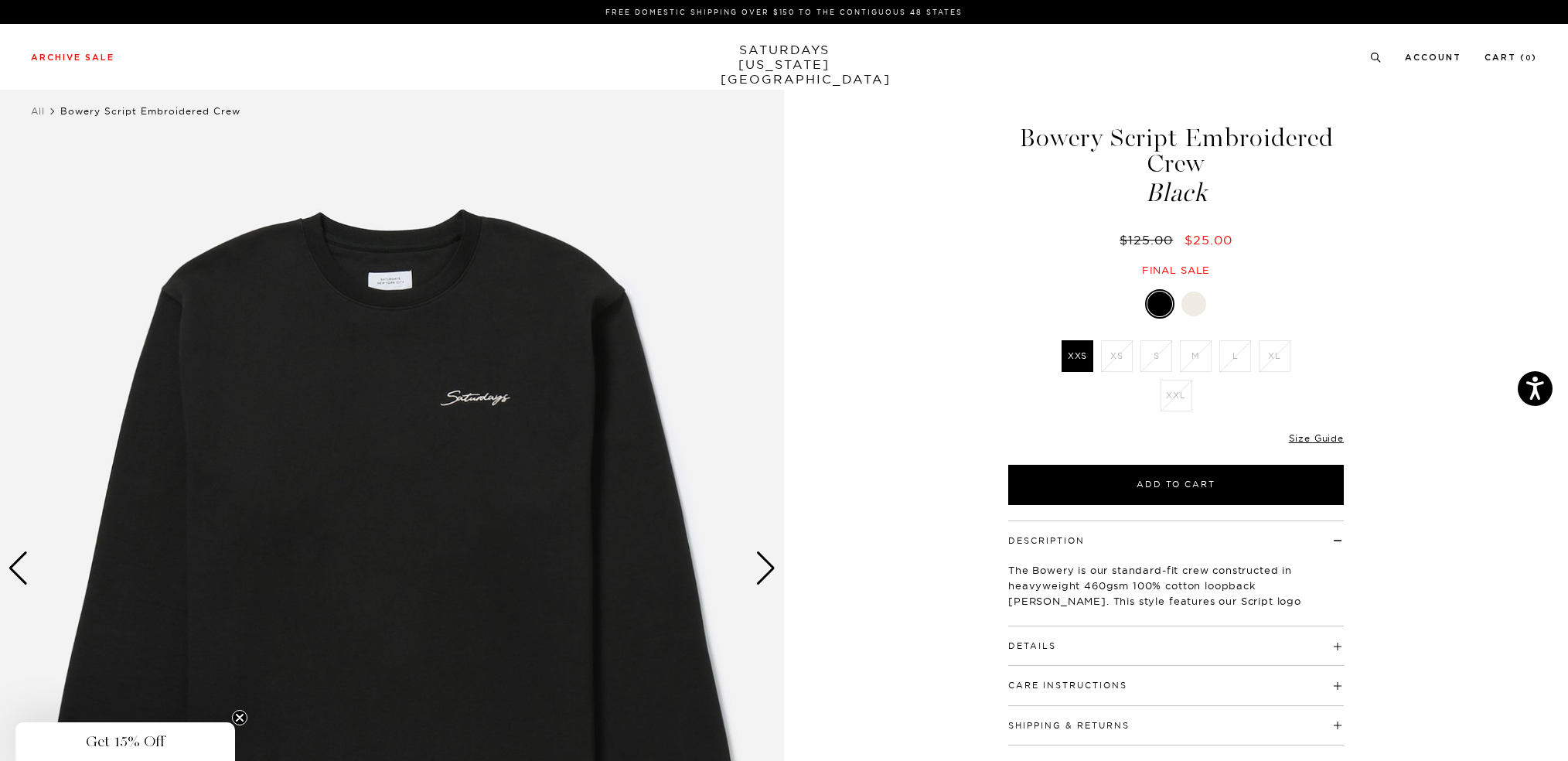
click at [1188, 306] on div at bounding box center [1194, 304] width 24 height 24
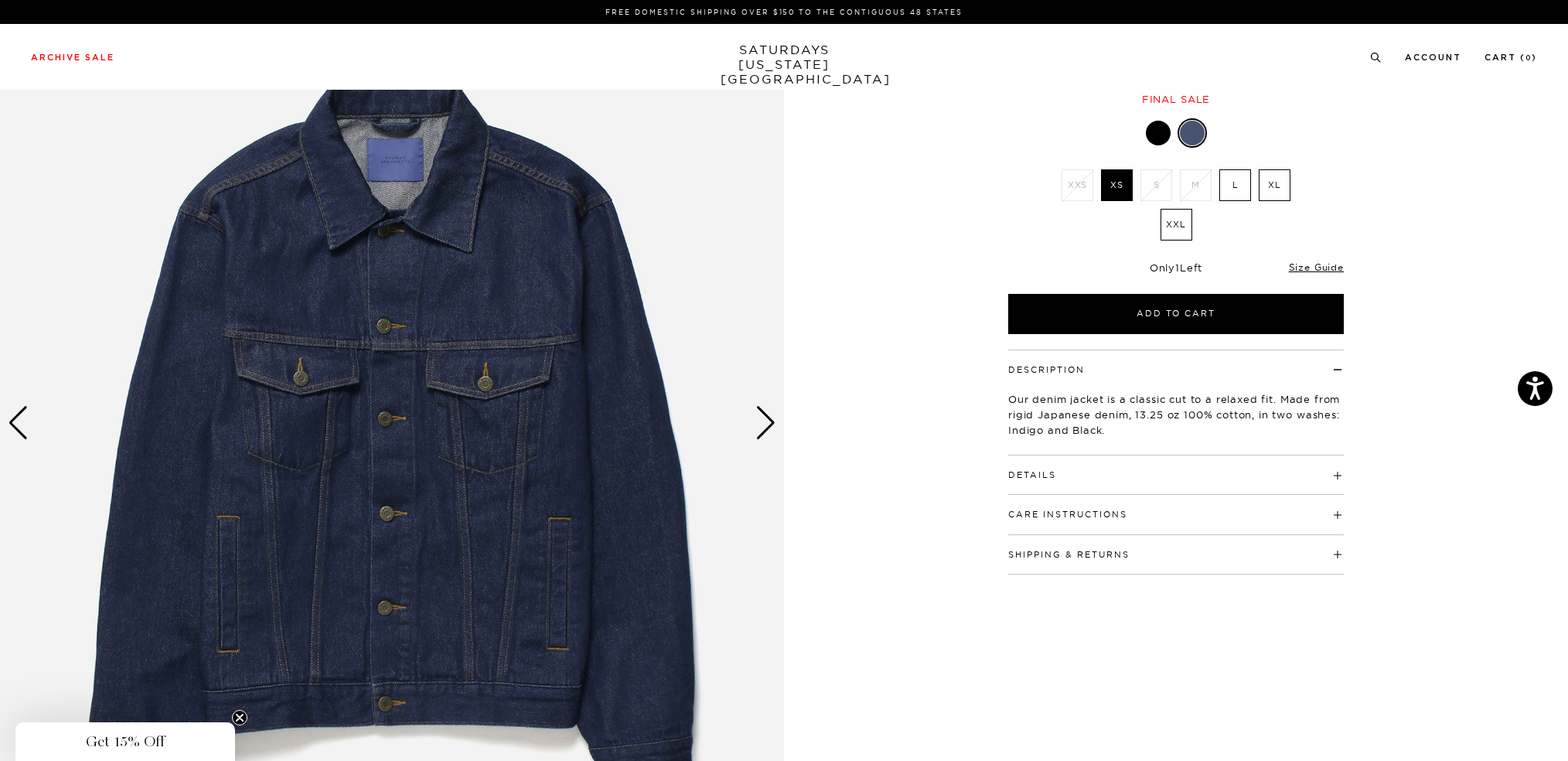
scroll to position [180, 0]
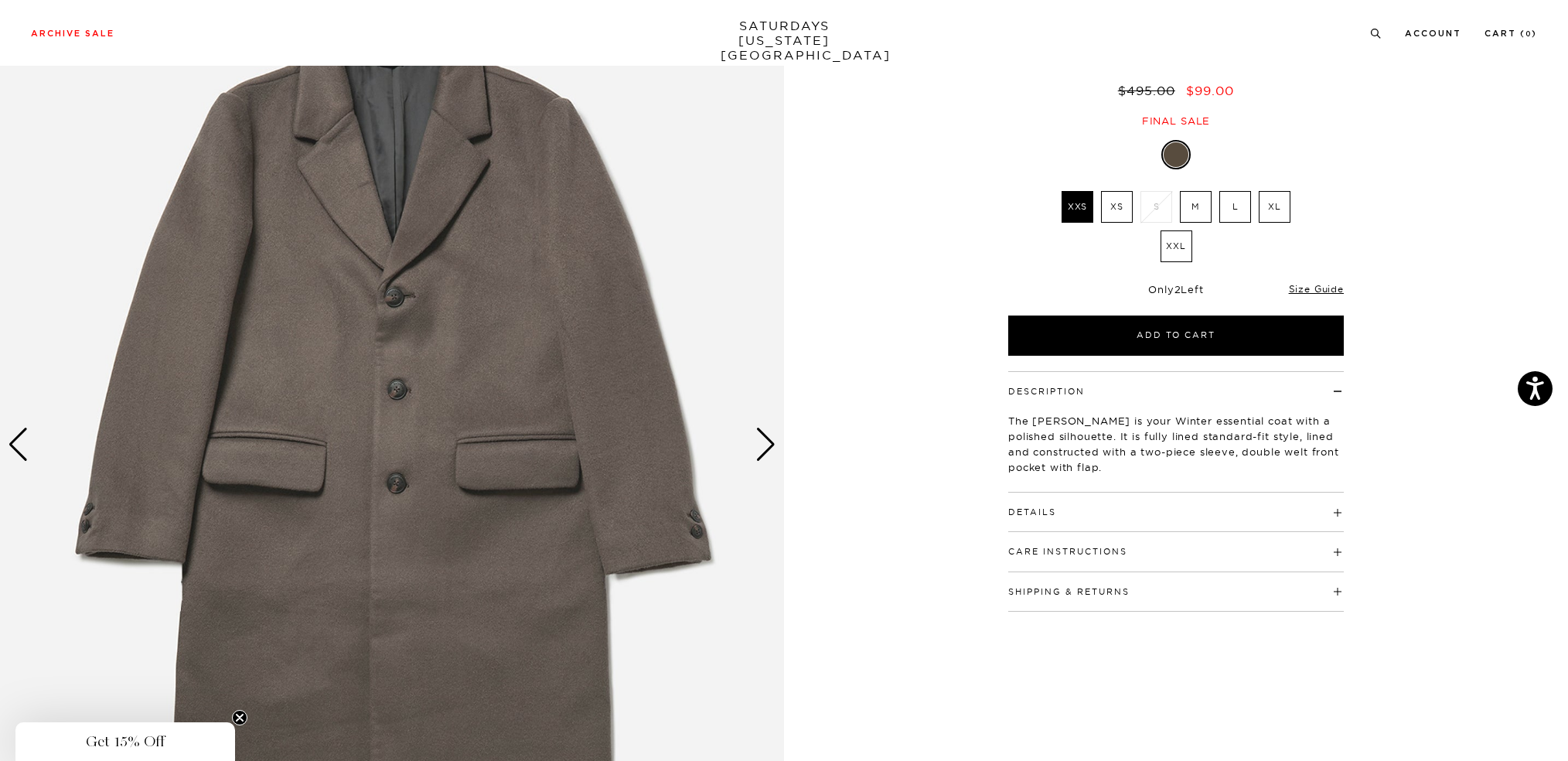
scroll to position [180, 0]
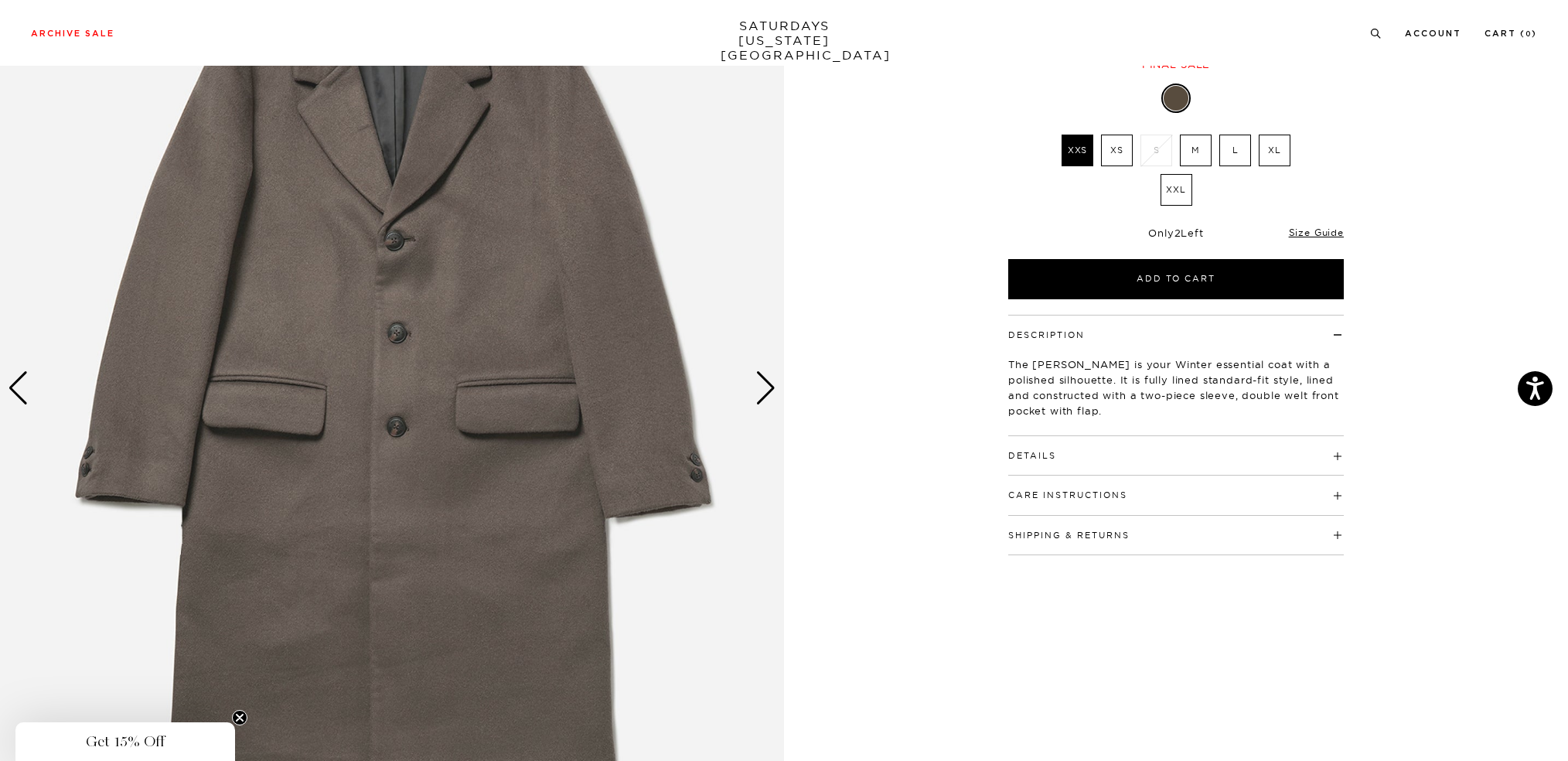
click at [775, 372] on div "Next slide" at bounding box center [765, 388] width 21 height 34
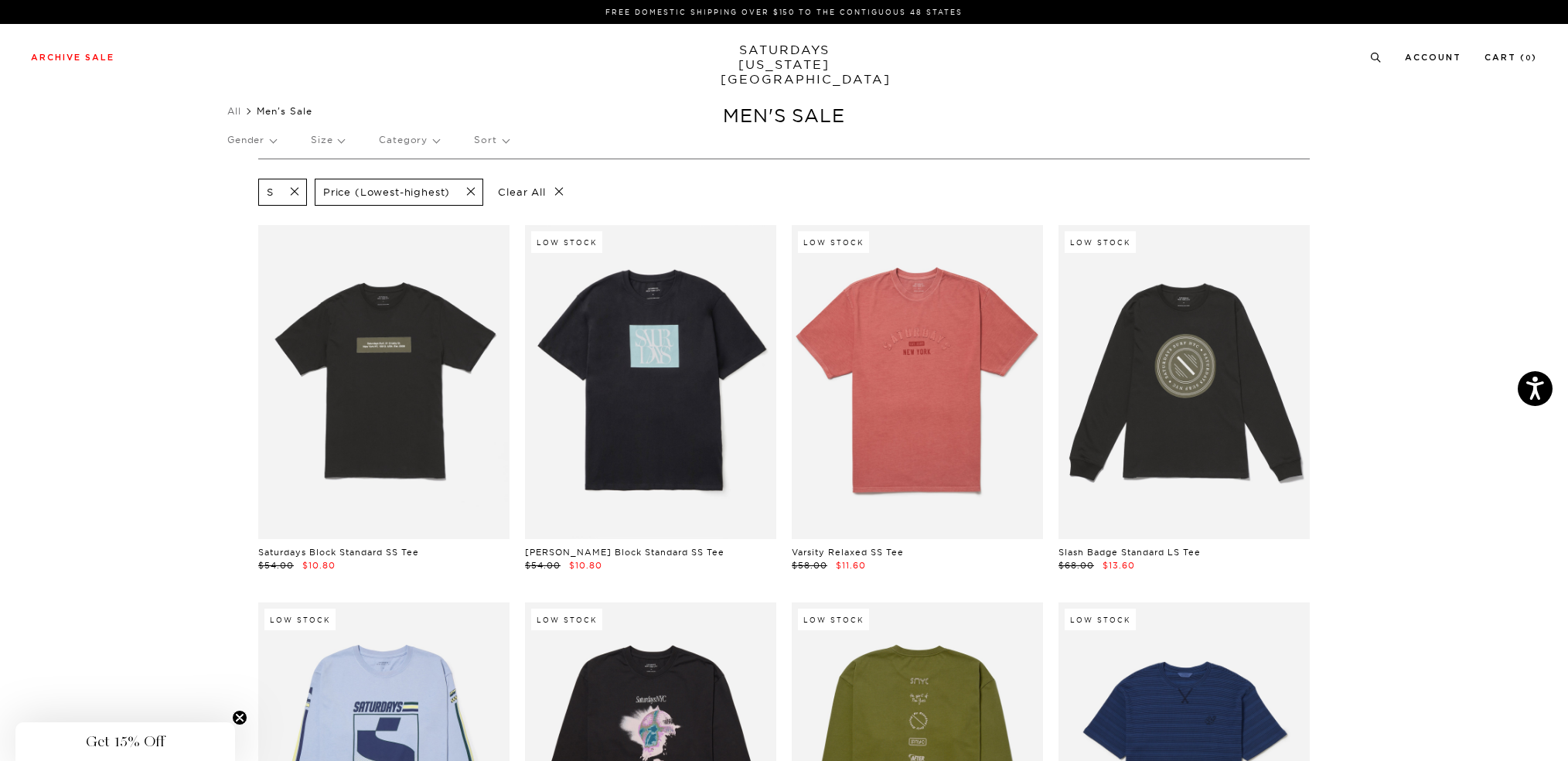
click at [657, 142] on div "Gender Size Category Sort" at bounding box center [784, 140] width 1113 height 35
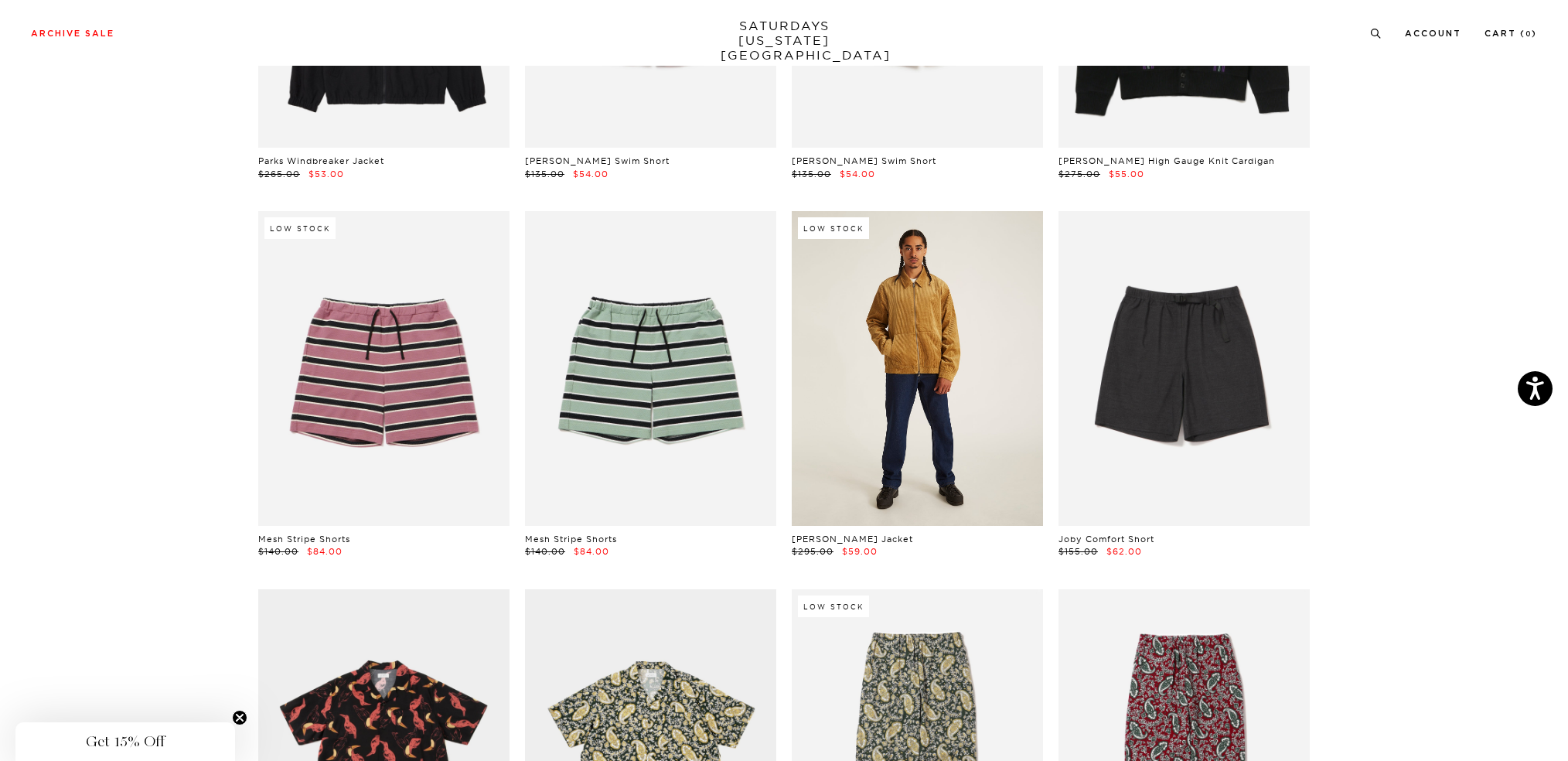
scroll to position [5676, 0]
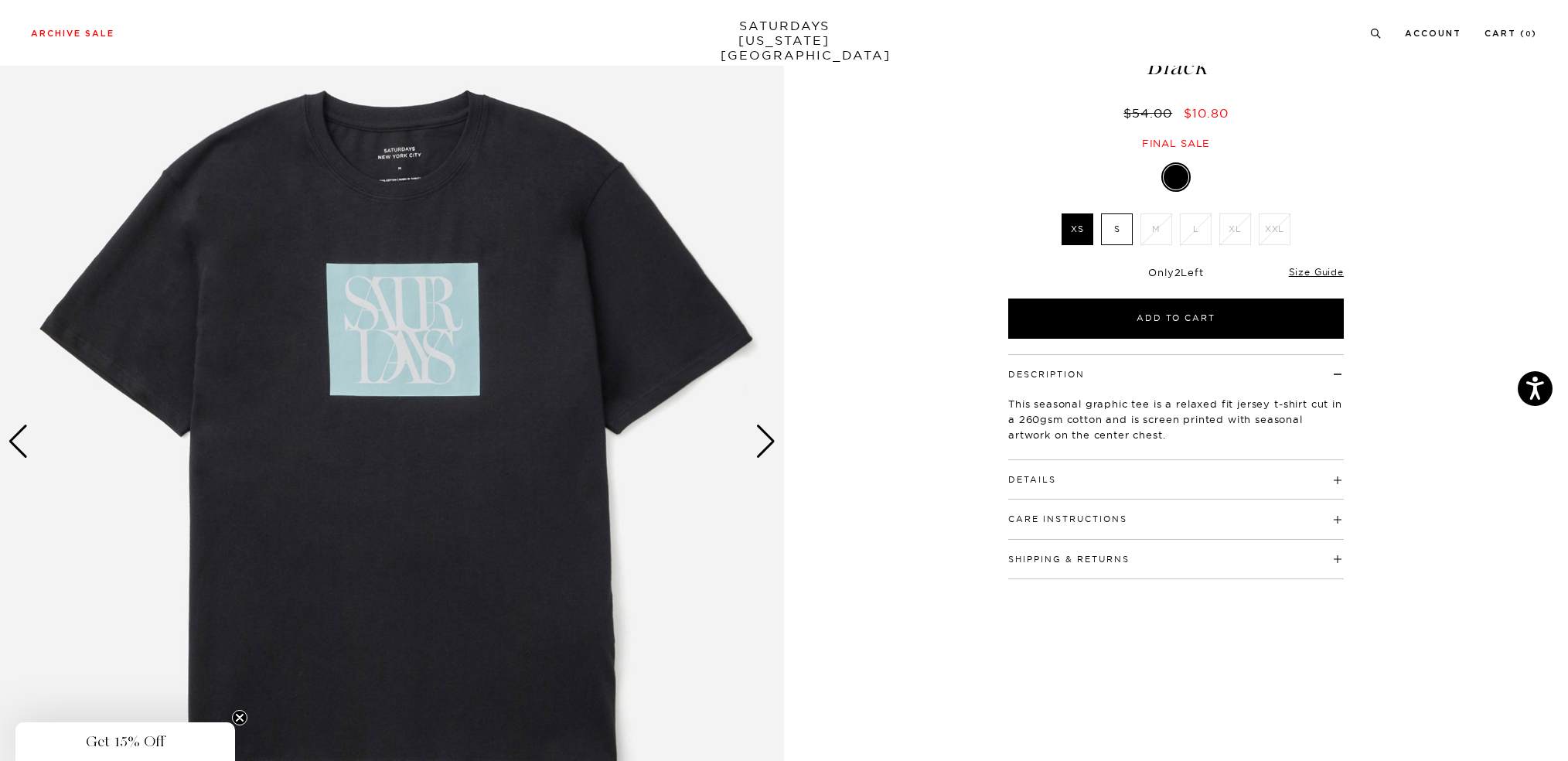
scroll to position [180, 0]
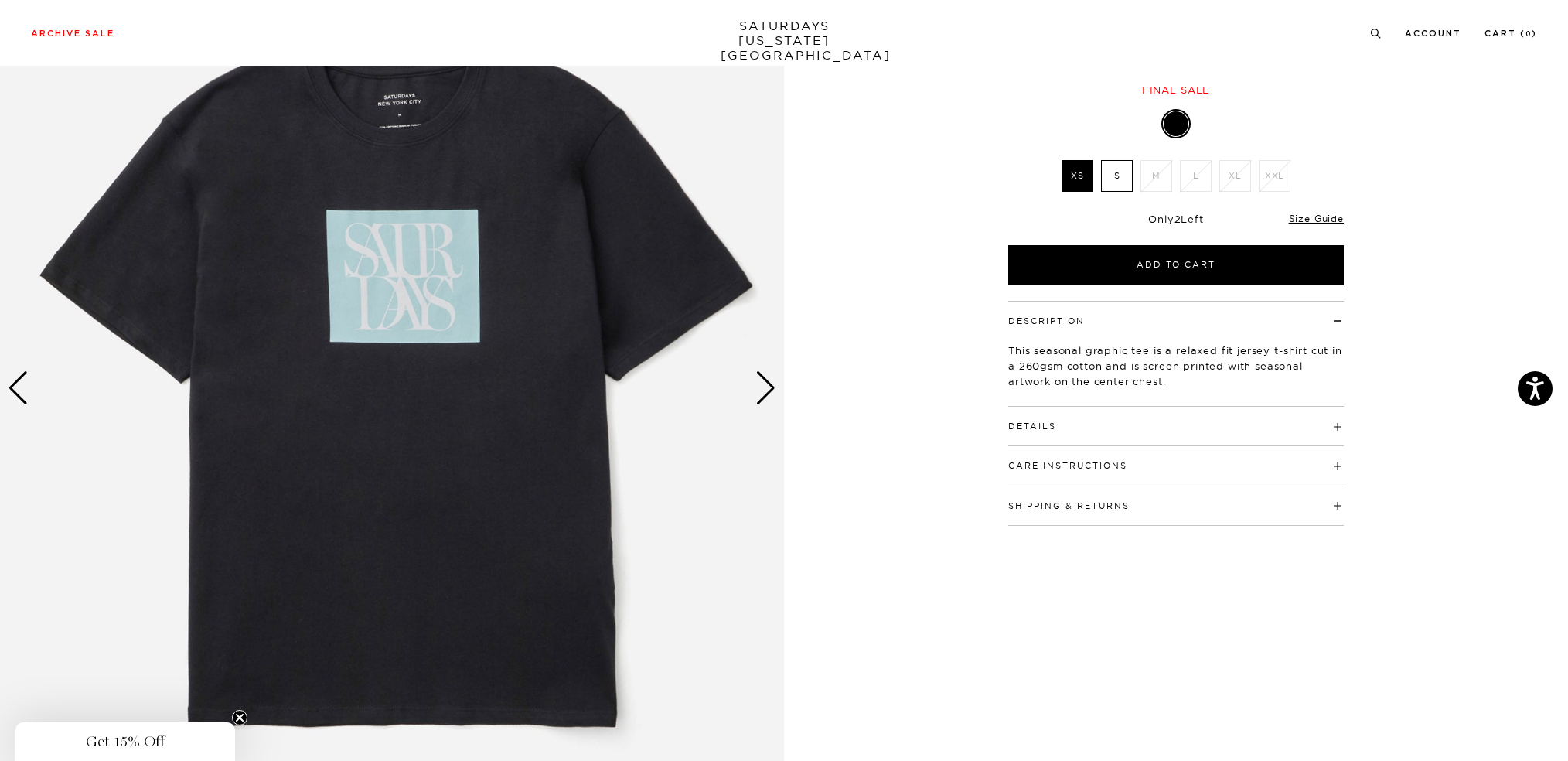
click at [779, 394] on img at bounding box center [392, 388] width 784 height 980
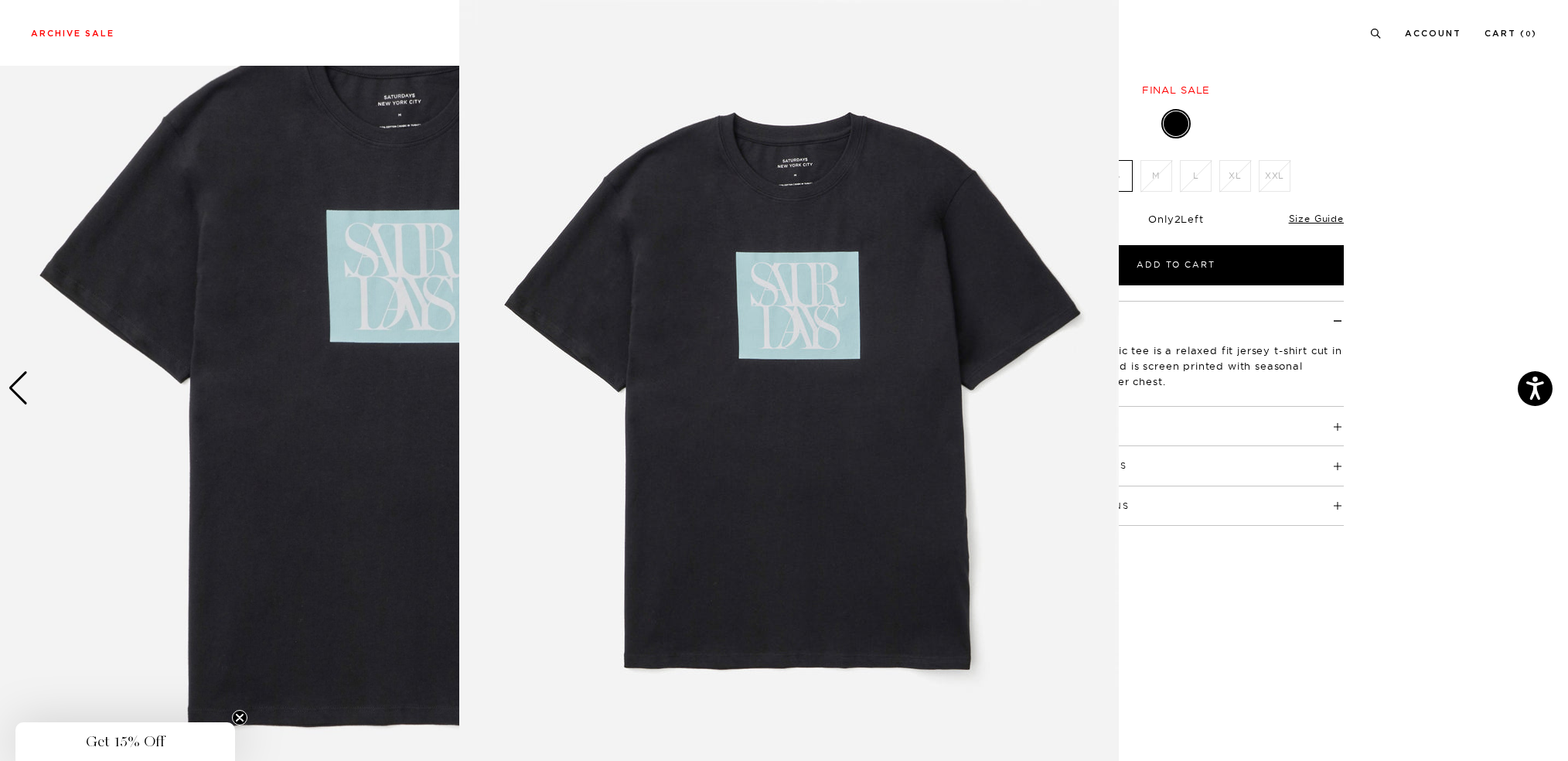
scroll to position [11, 0]
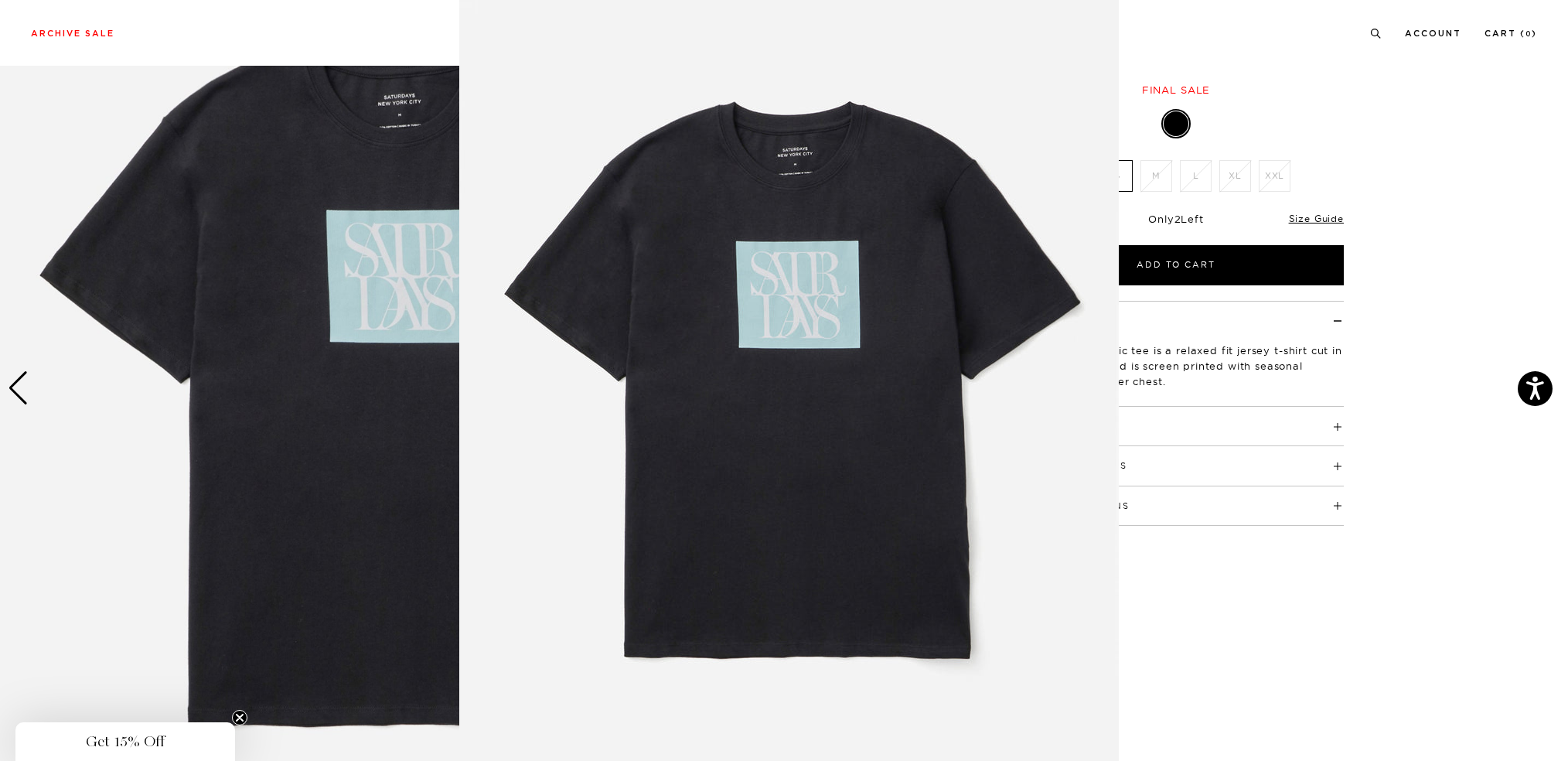
click at [766, 386] on img at bounding box center [789, 385] width 660 height 791
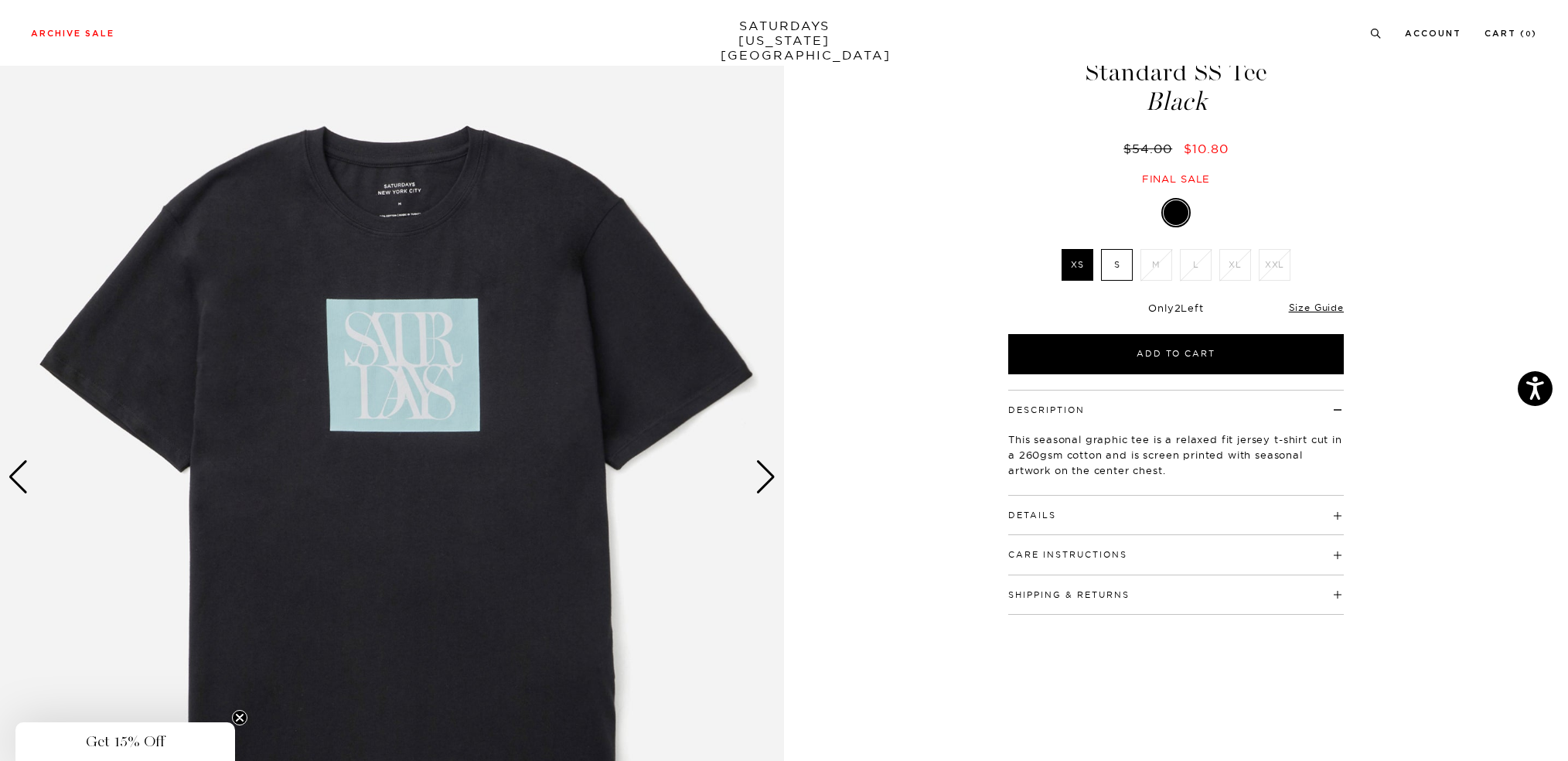
scroll to position [0, 0]
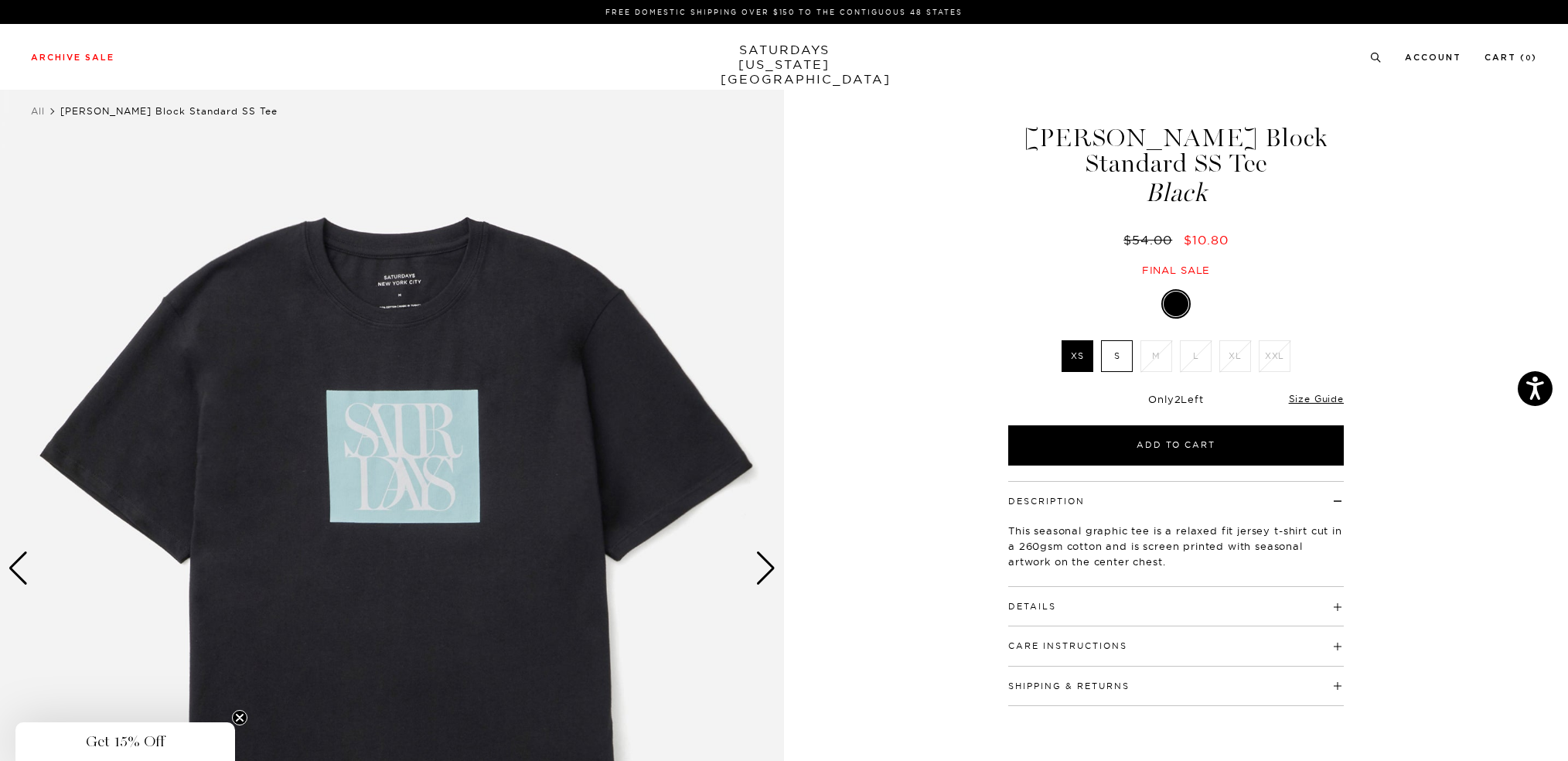
click at [1112, 340] on label "S" at bounding box center [1117, 356] width 31 height 31
click at [0, 0] on input "S" at bounding box center [0, 0] width 0 height 0
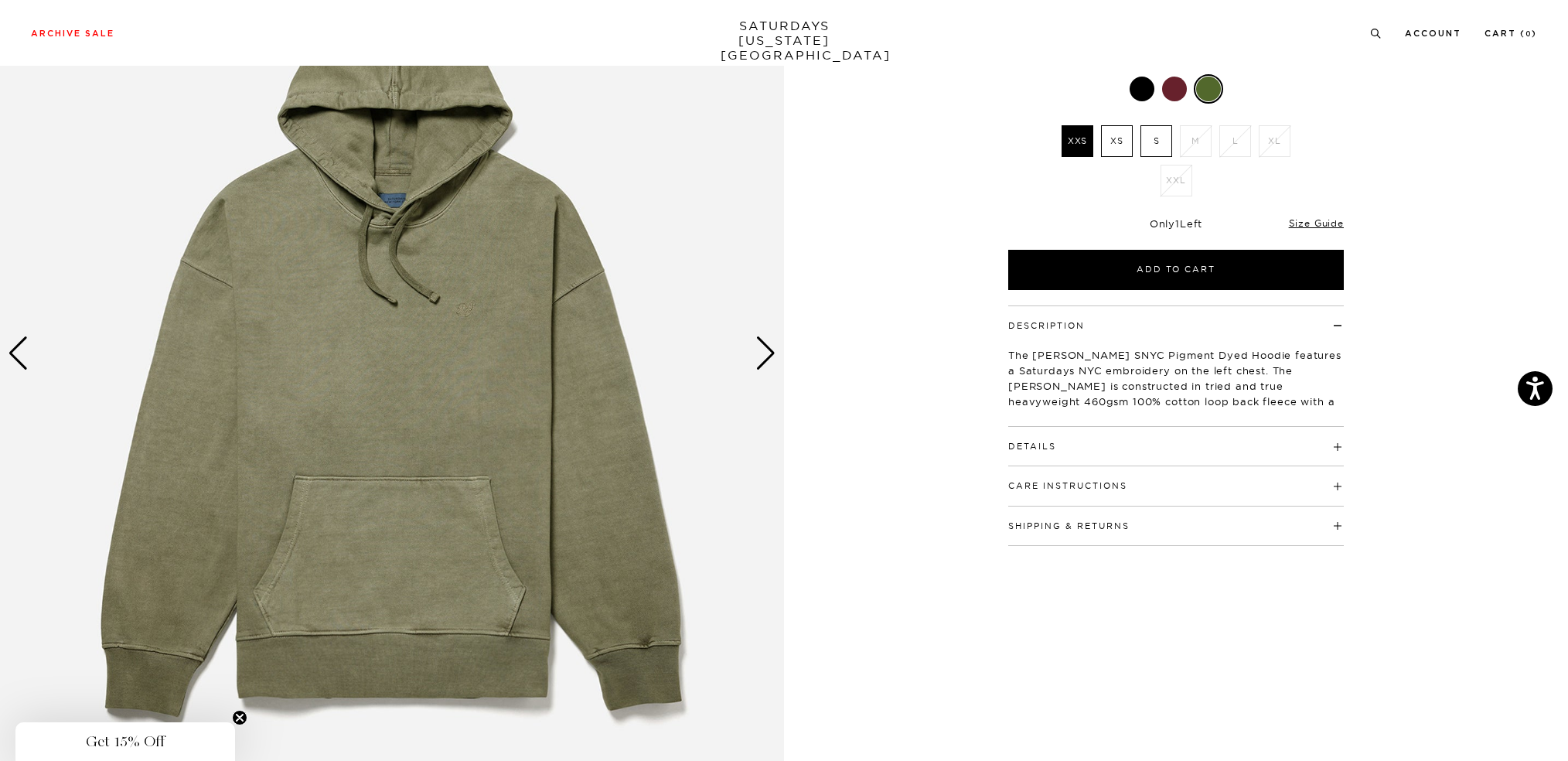
scroll to position [180, 0]
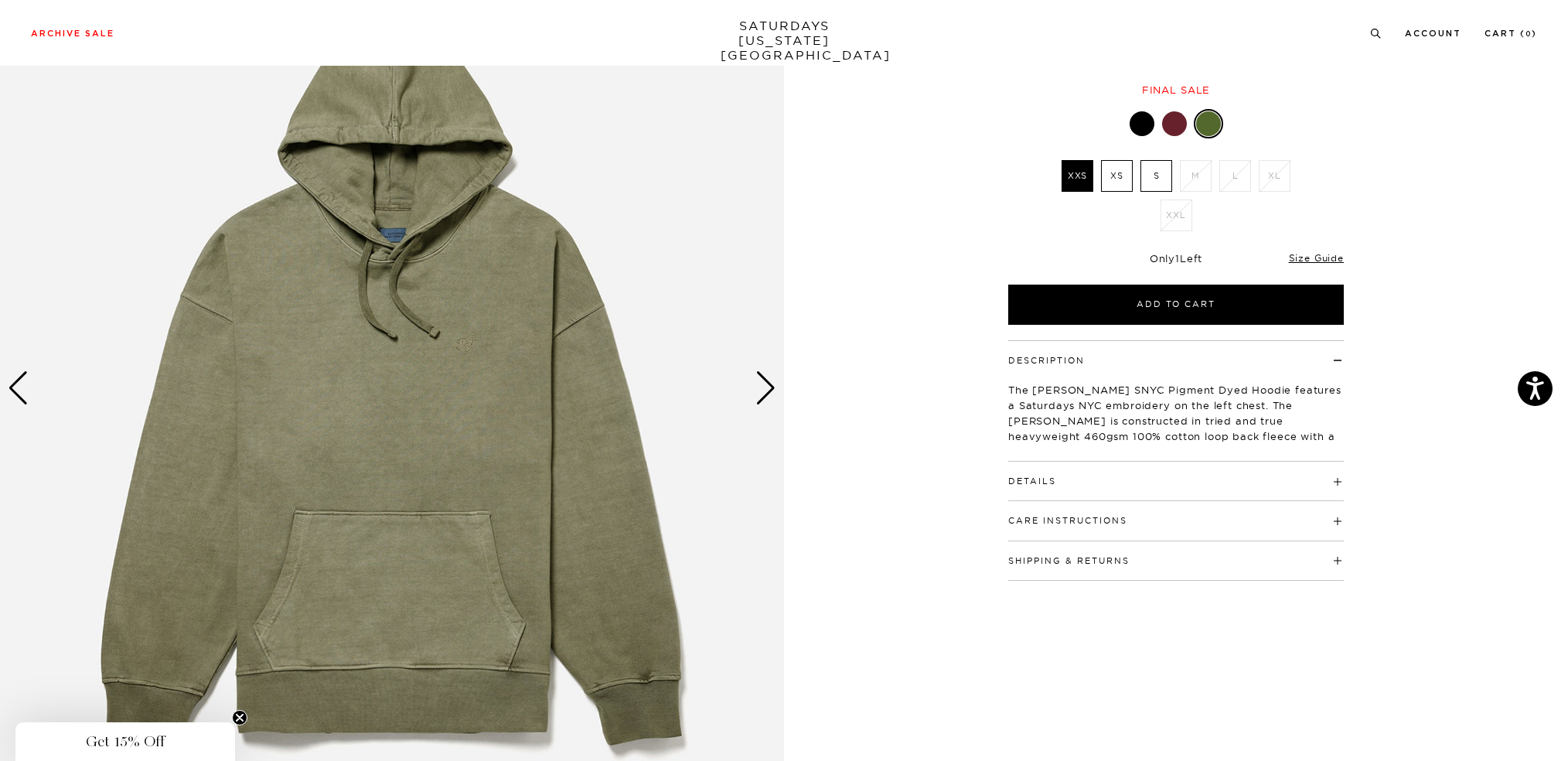
click at [1153, 169] on label "S" at bounding box center [1156, 175] width 31 height 31
click at [0, 0] on input "S" at bounding box center [0, 0] width 0 height 0
click at [1153, 179] on label "S" at bounding box center [1156, 175] width 31 height 31
click at [0, 0] on input "S" at bounding box center [0, 0] width 0 height 0
click at [1172, 126] on div at bounding box center [1174, 123] width 24 height 24
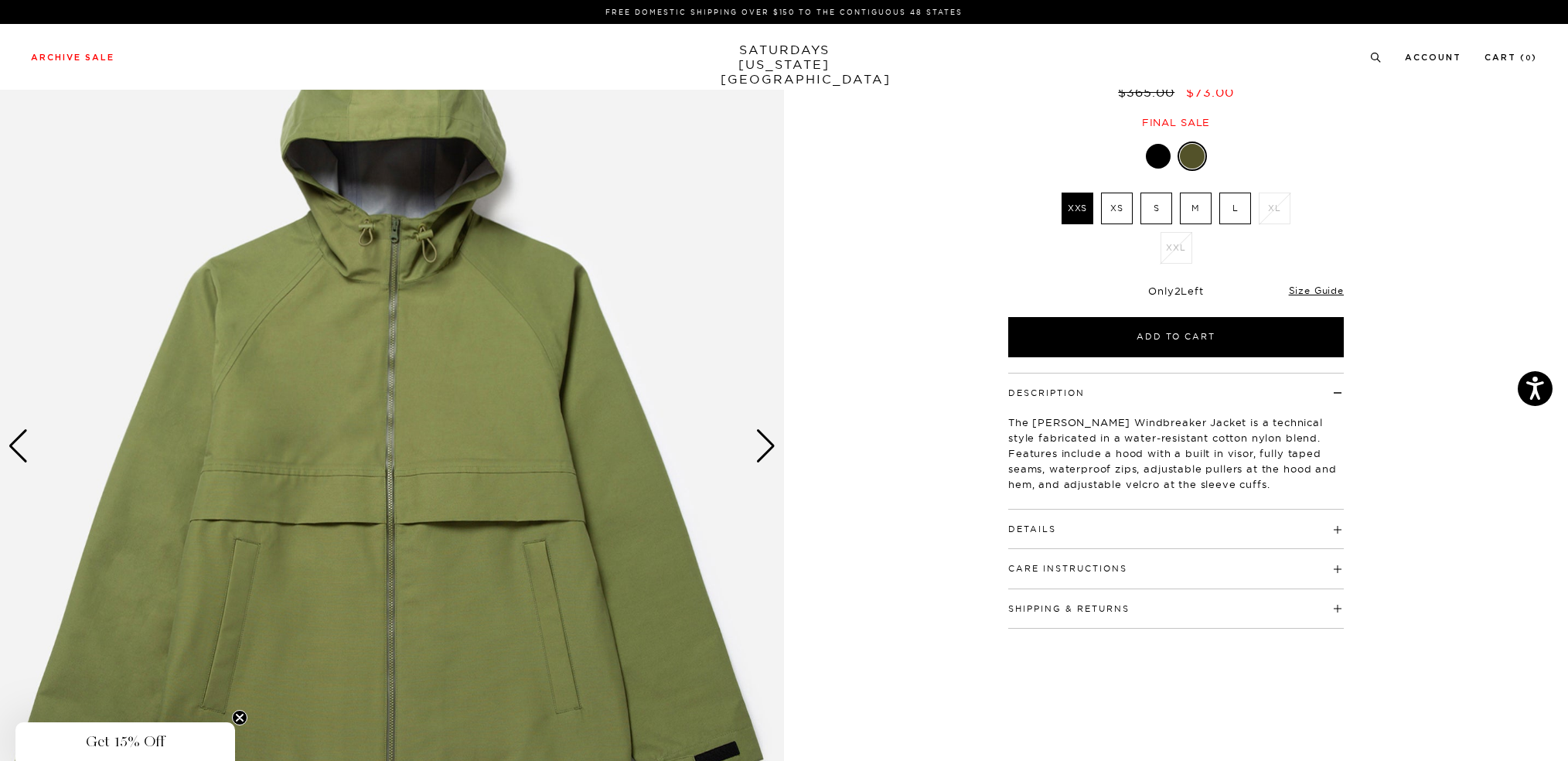
scroll to position [180, 0]
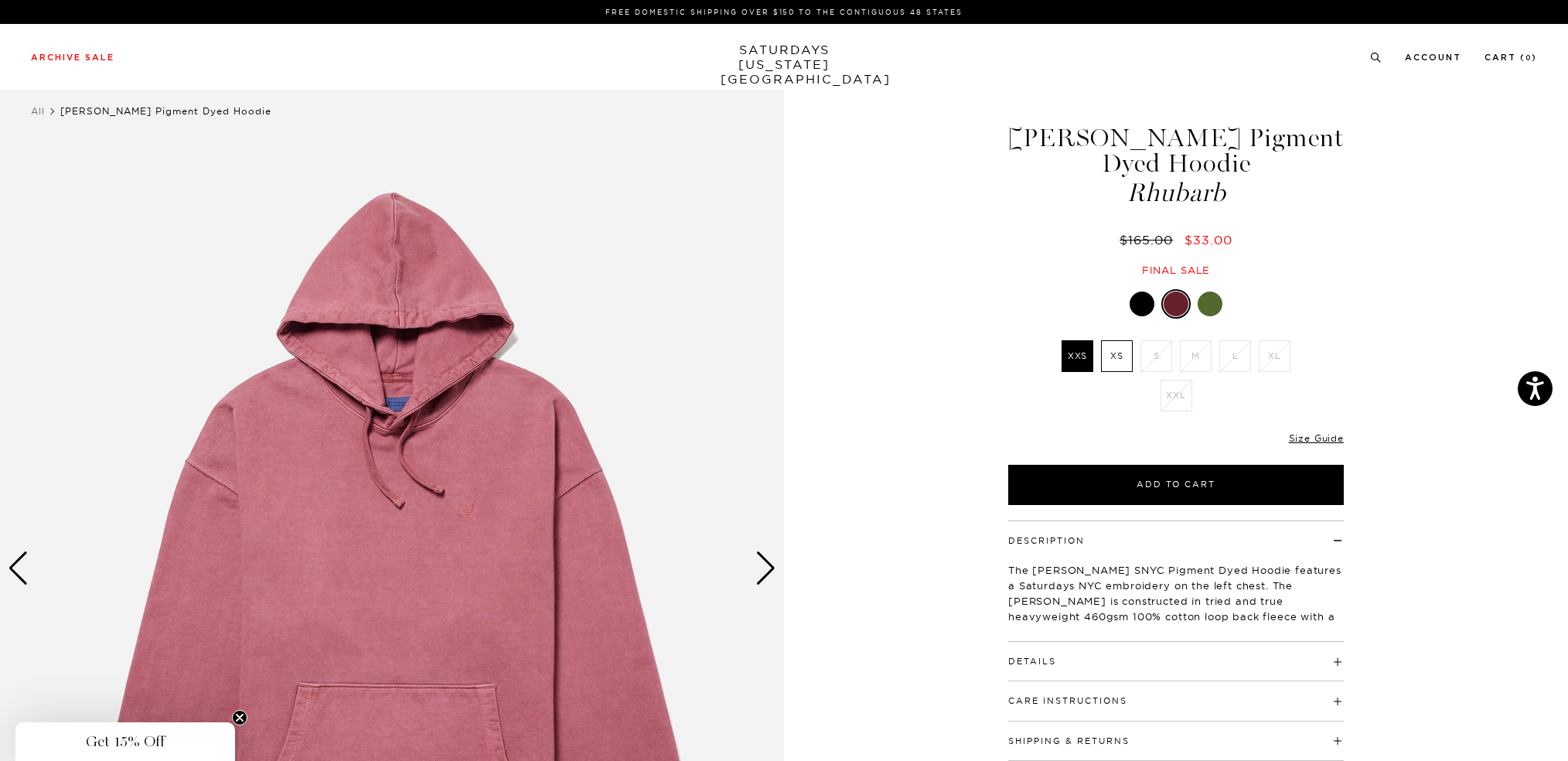
click at [1139, 304] on div at bounding box center [1142, 304] width 24 height 24
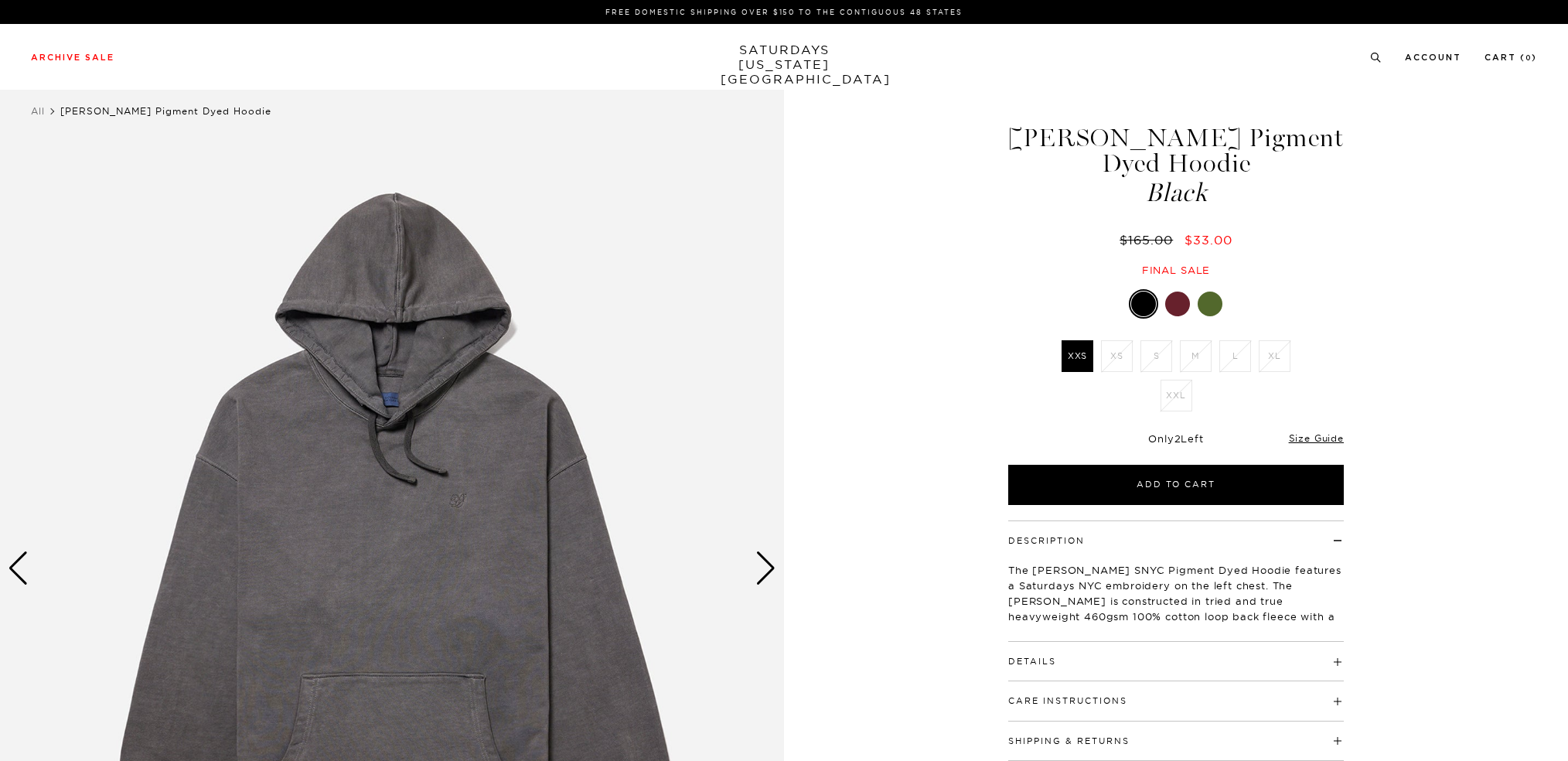
click at [1209, 305] on div at bounding box center [1209, 304] width 24 height 24
